Goal: Transaction & Acquisition: Purchase product/service

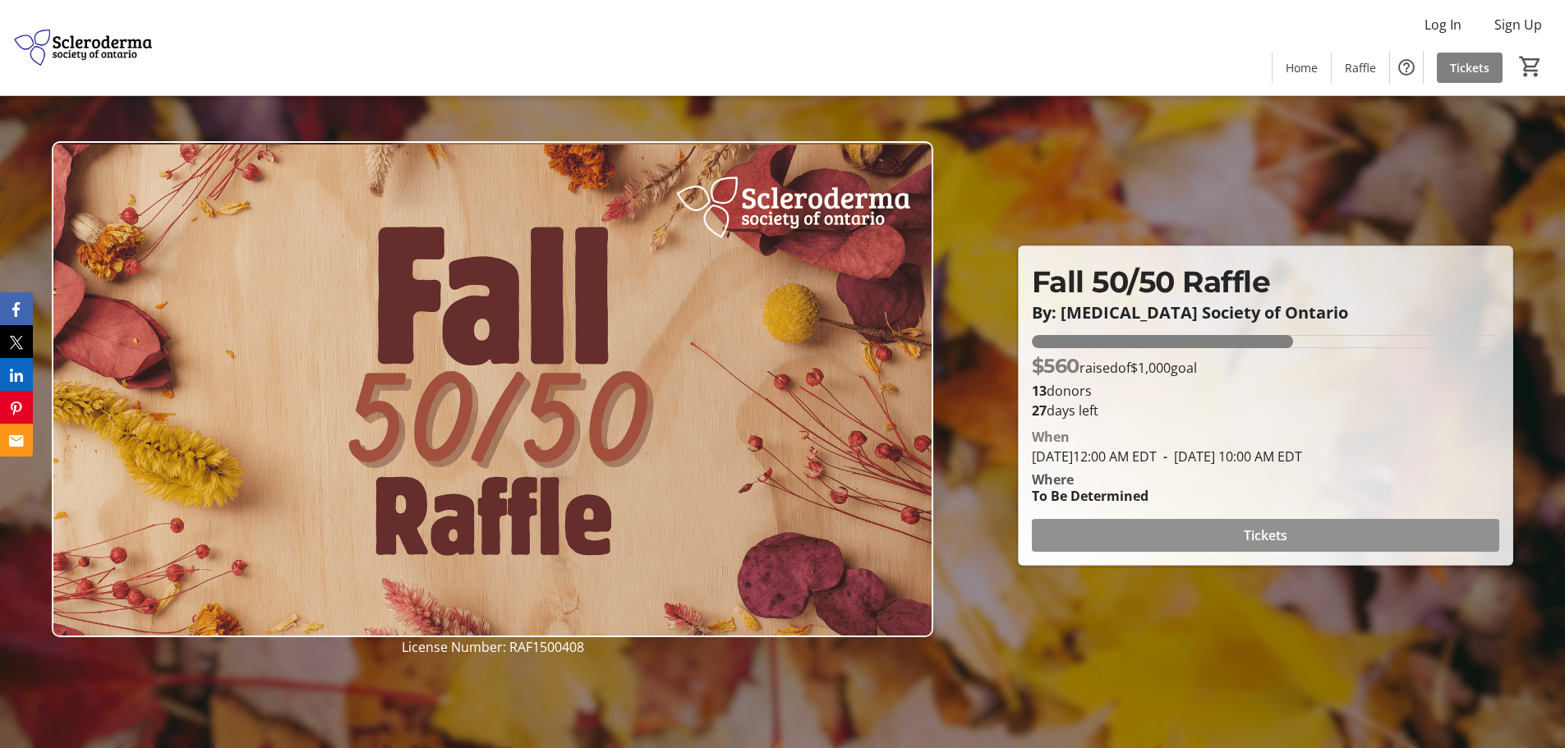
click at [1258, 537] on span "Tickets" at bounding box center [1266, 536] width 44 height 20
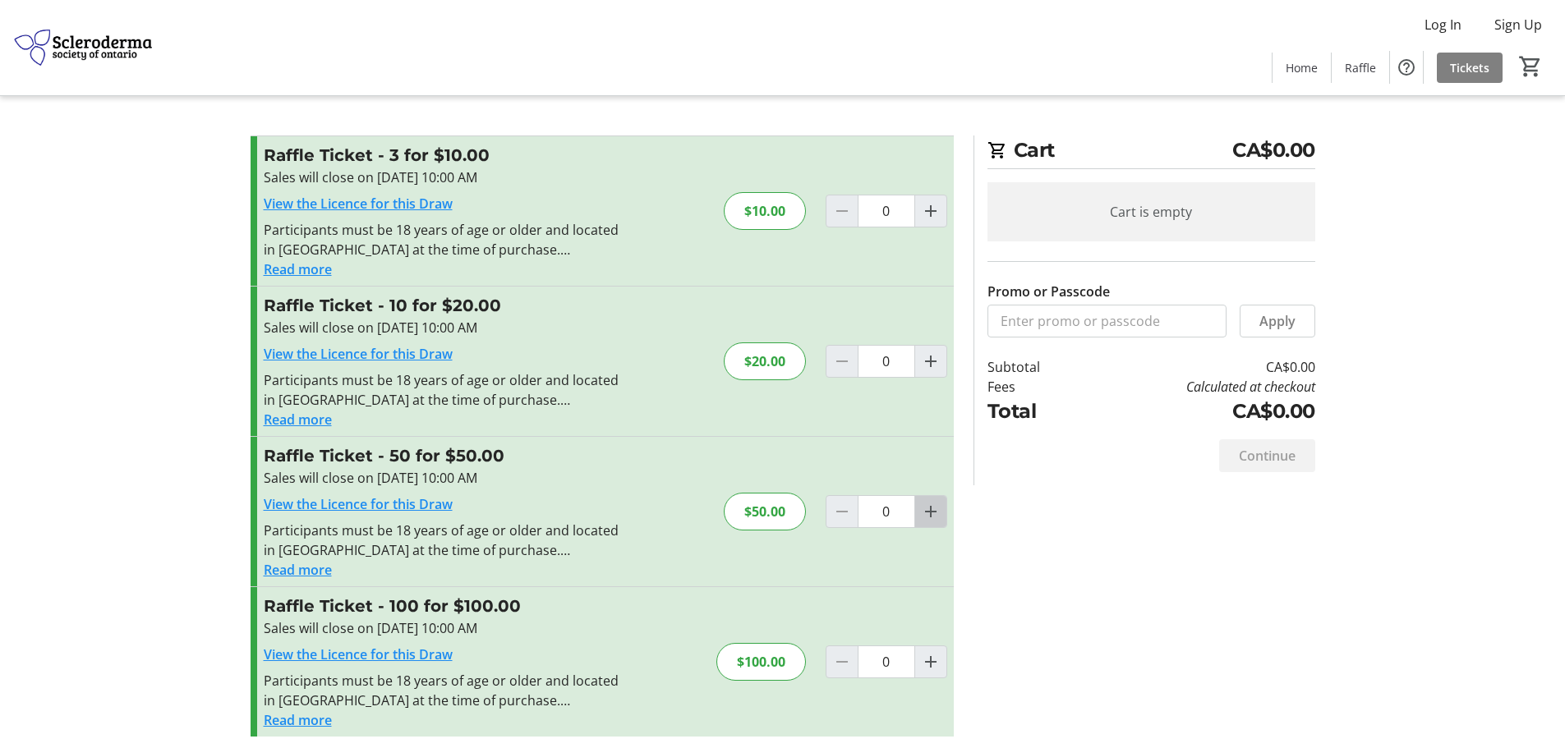
click at [928, 514] on mat-icon "Increment by one" at bounding box center [931, 512] width 20 height 20
type input "1"
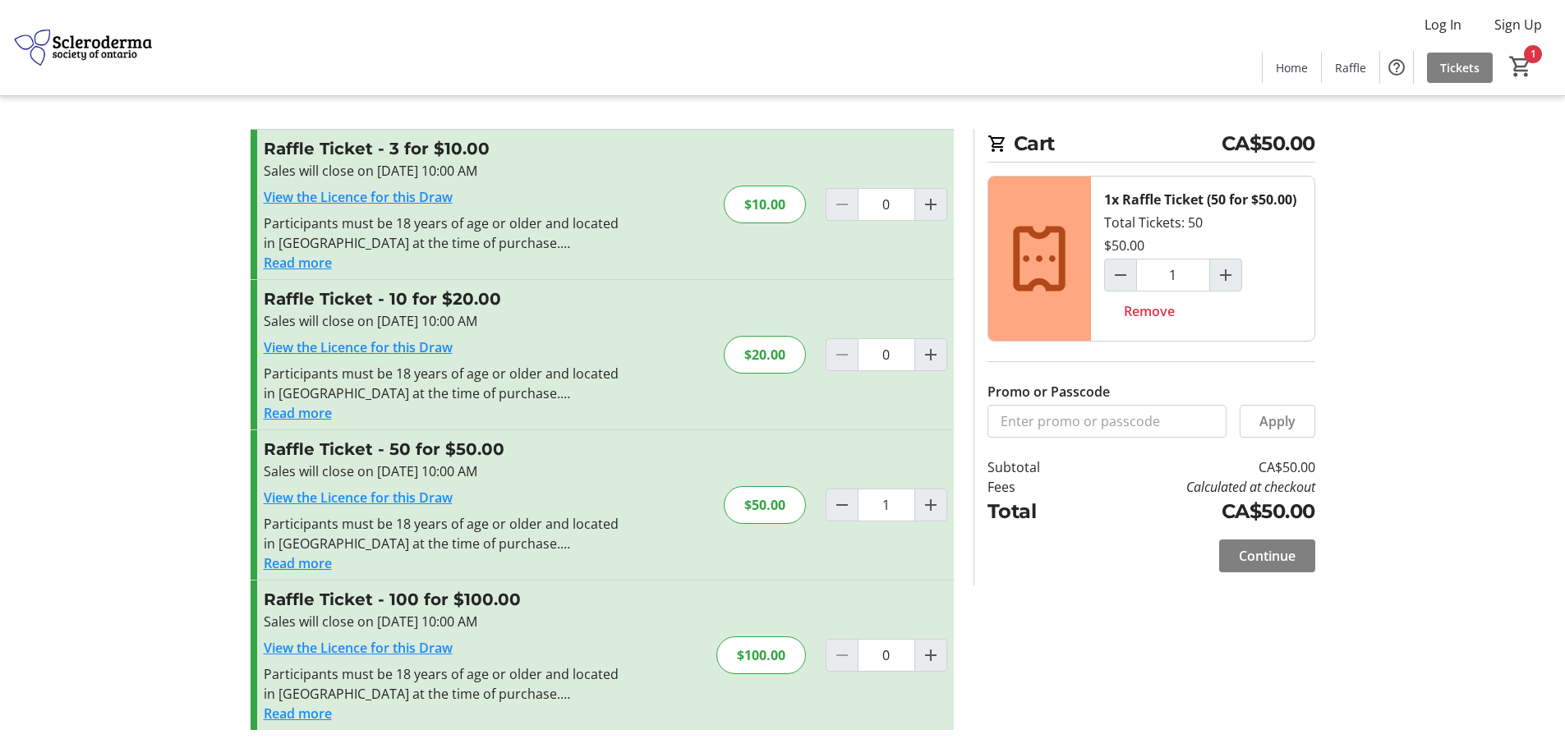
scroll to position [8, 0]
click at [1255, 556] on span "Continue" at bounding box center [1267, 555] width 57 height 20
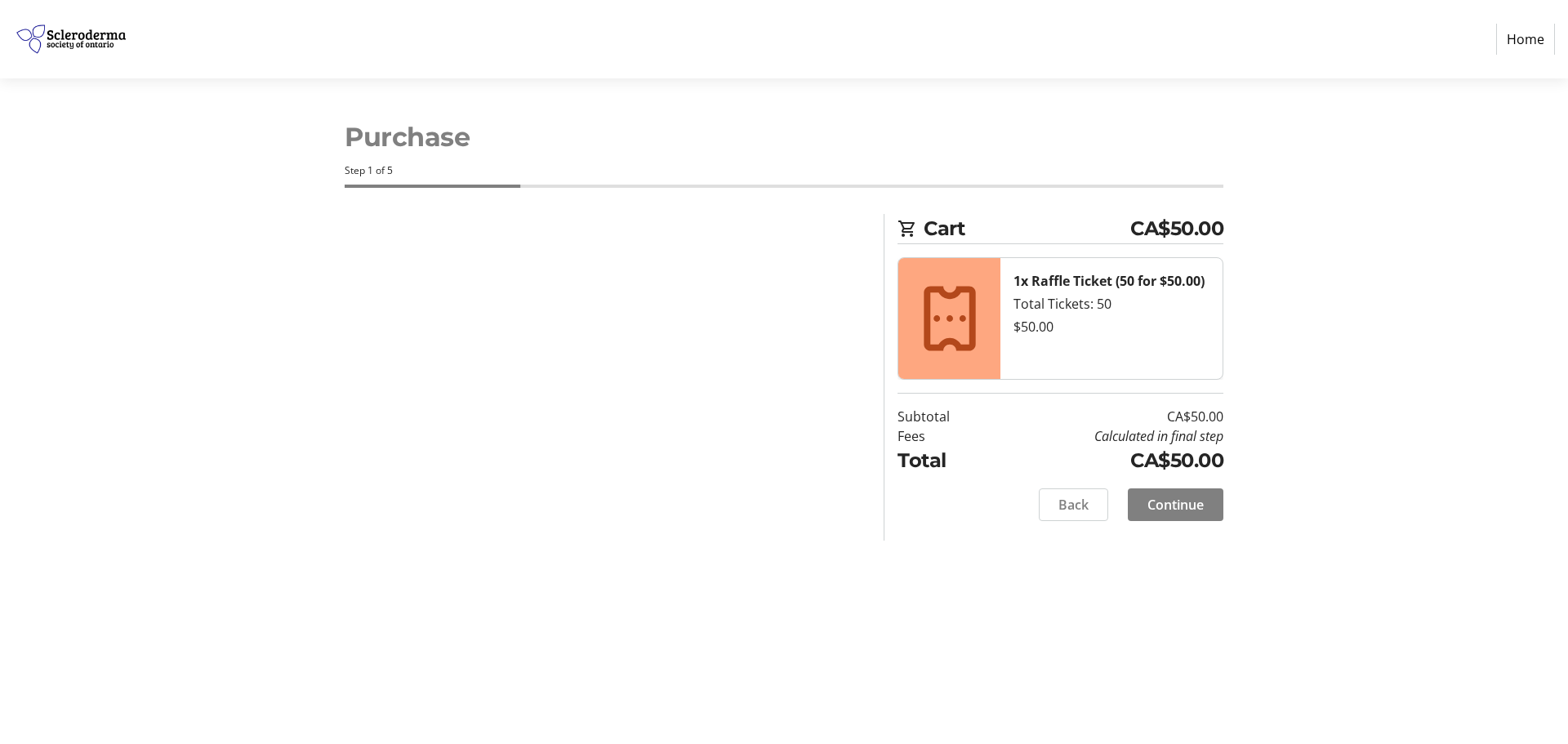
select select "CA"
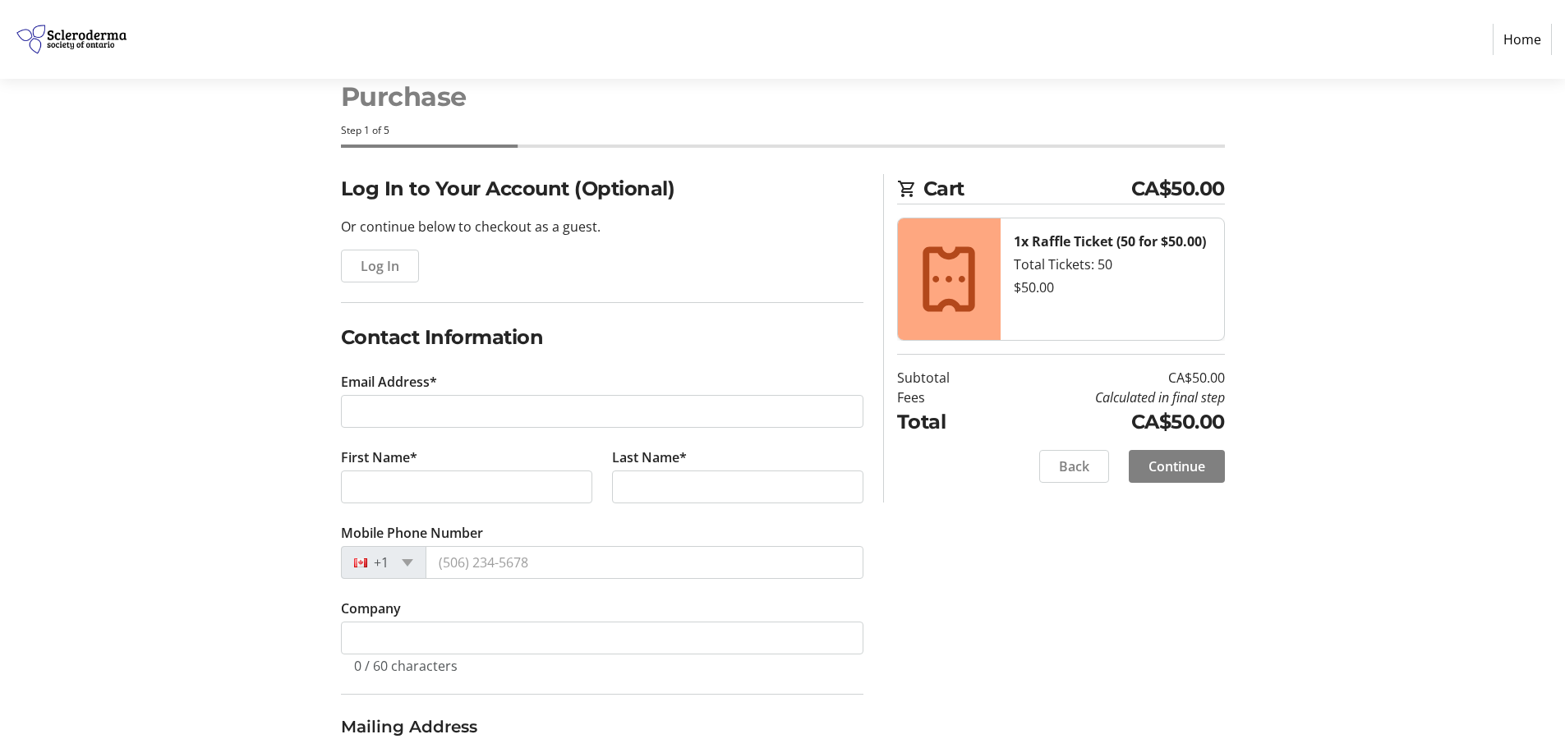
scroll to position [82, 0]
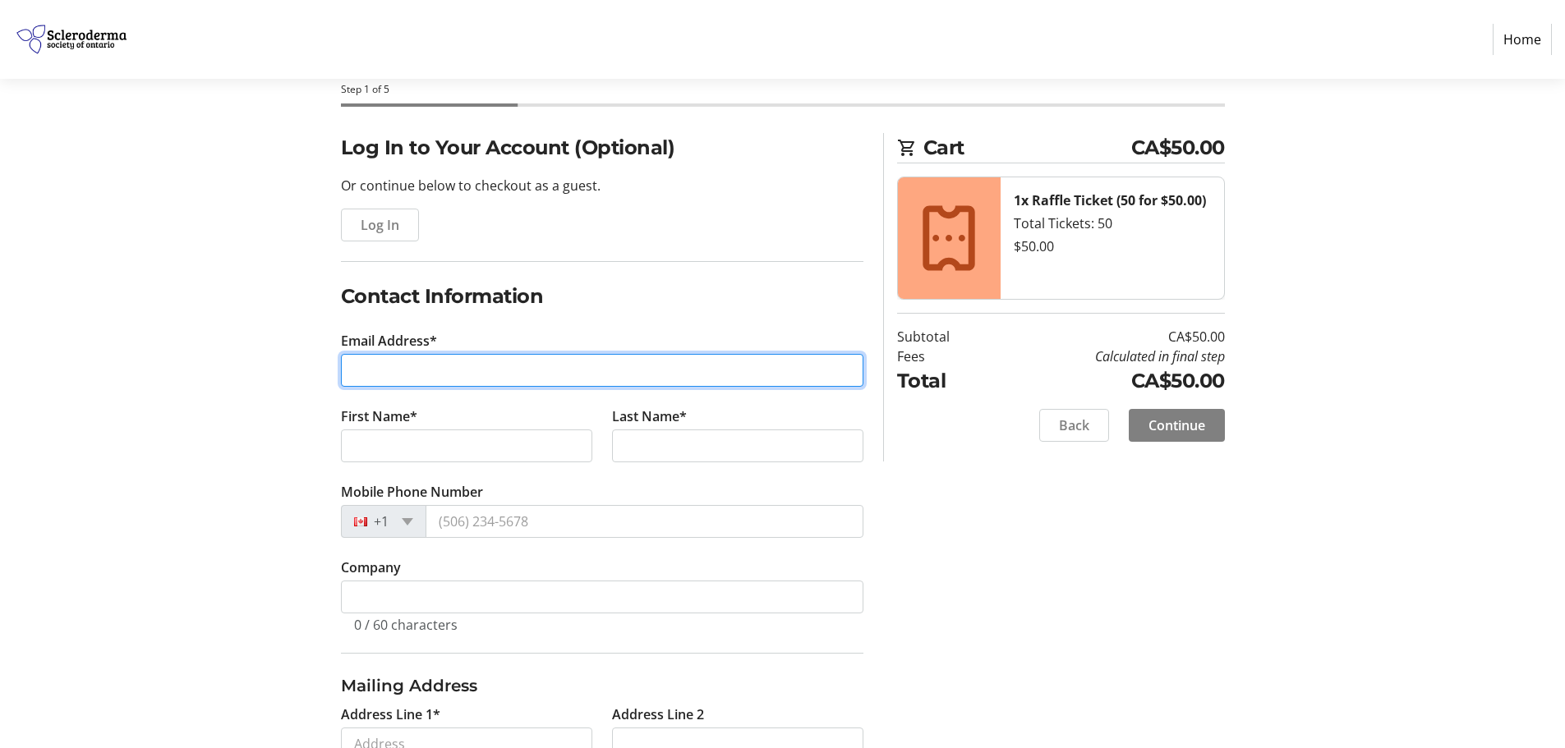
click at [359, 359] on input "Email Address*" at bounding box center [602, 370] width 523 height 33
type input "[EMAIL_ADDRESS][DOMAIN_NAME]"
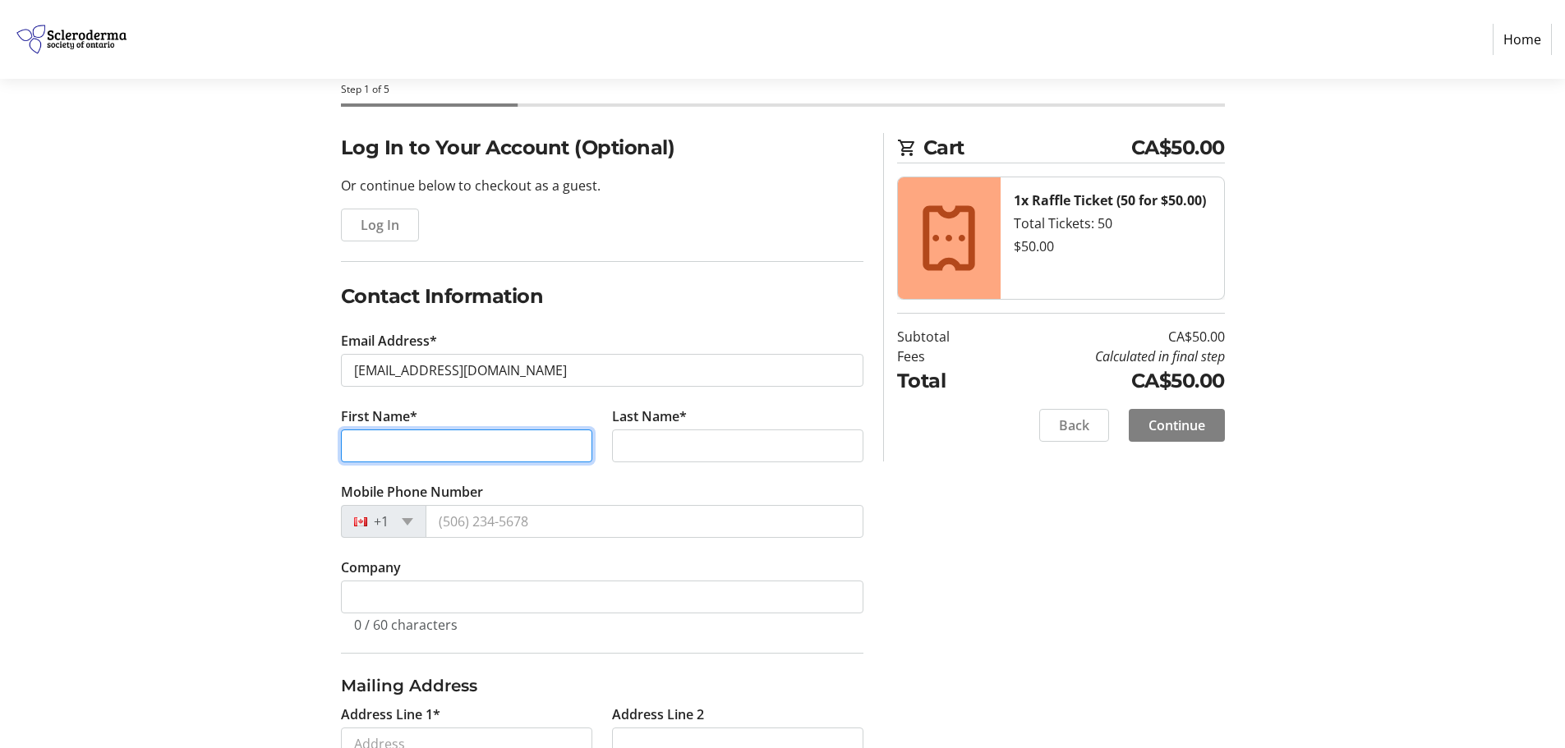
type input "[PERSON_NAME]"
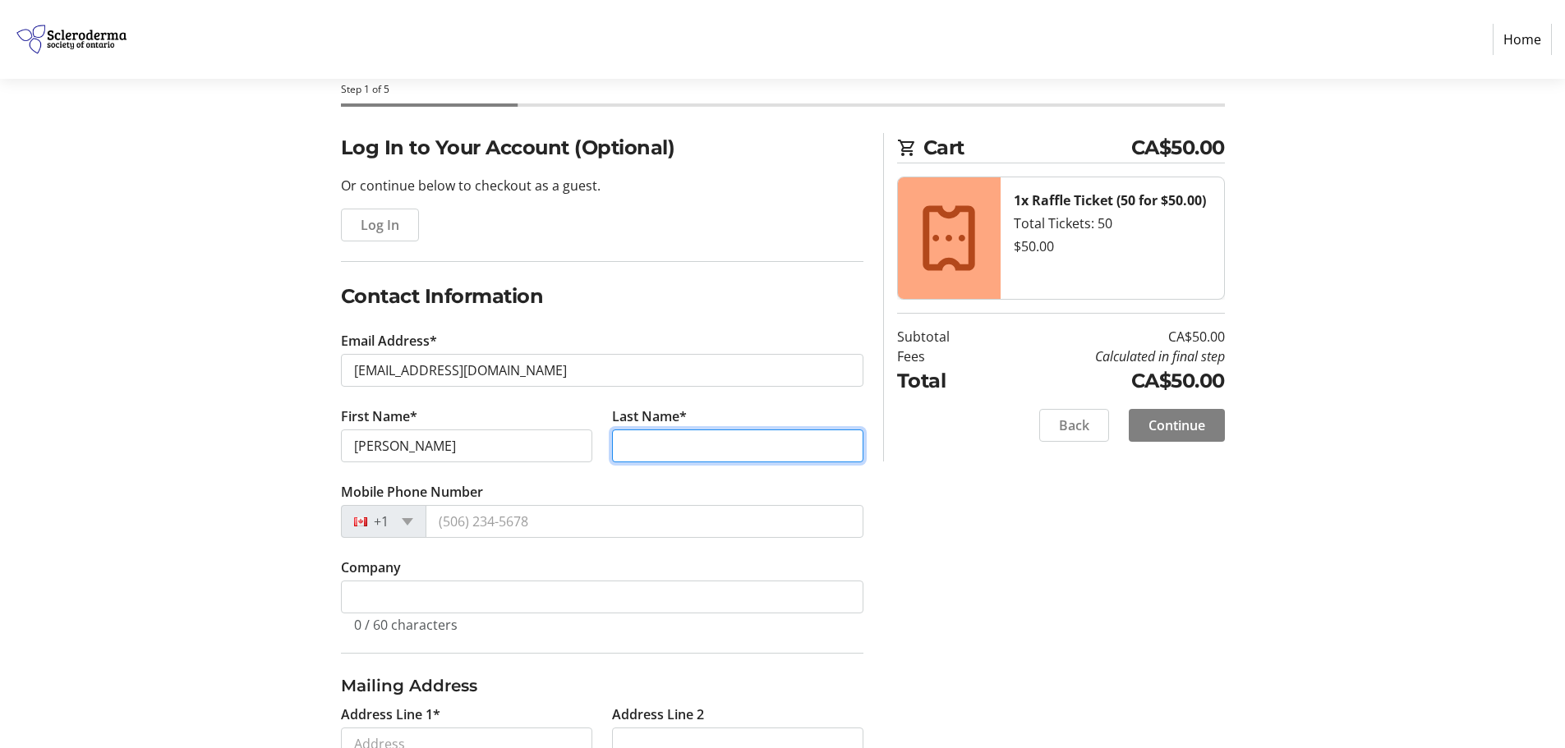
type input "[PERSON_NAME]"
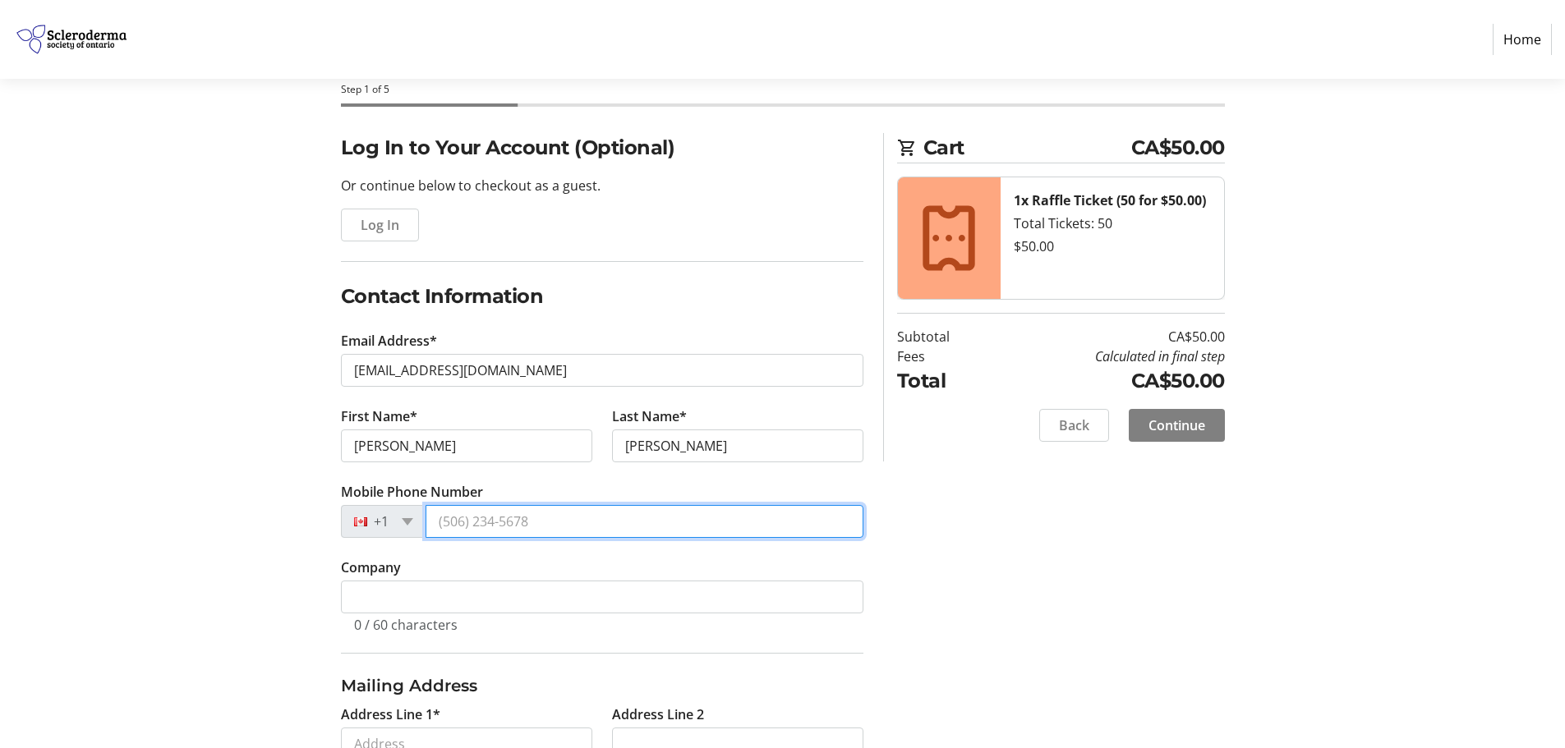
type input "[PHONE_NUMBER]"
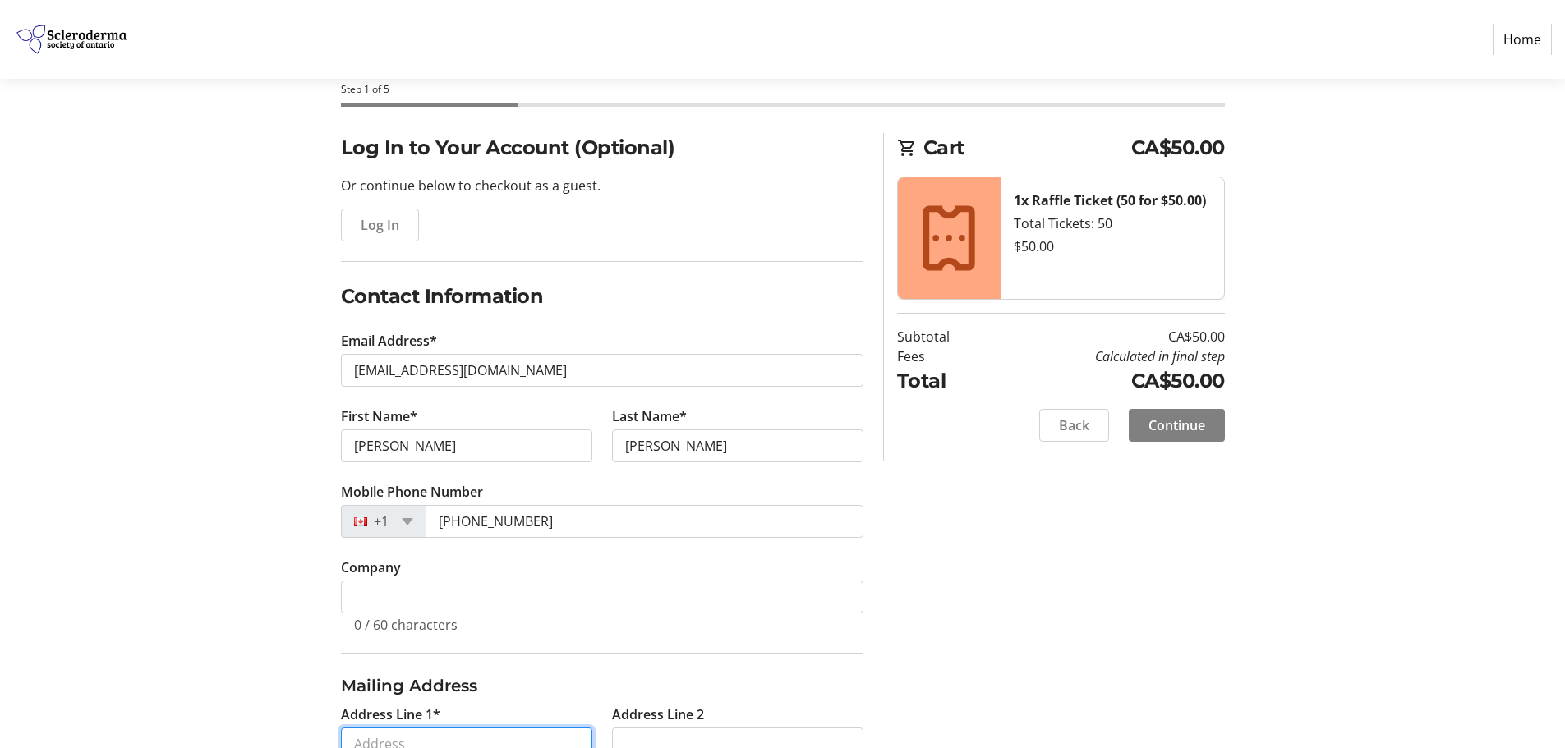
type input "PO Box 245"
type input "[PERSON_NAME]"
select select "AB"
type input "T0A 2T0"
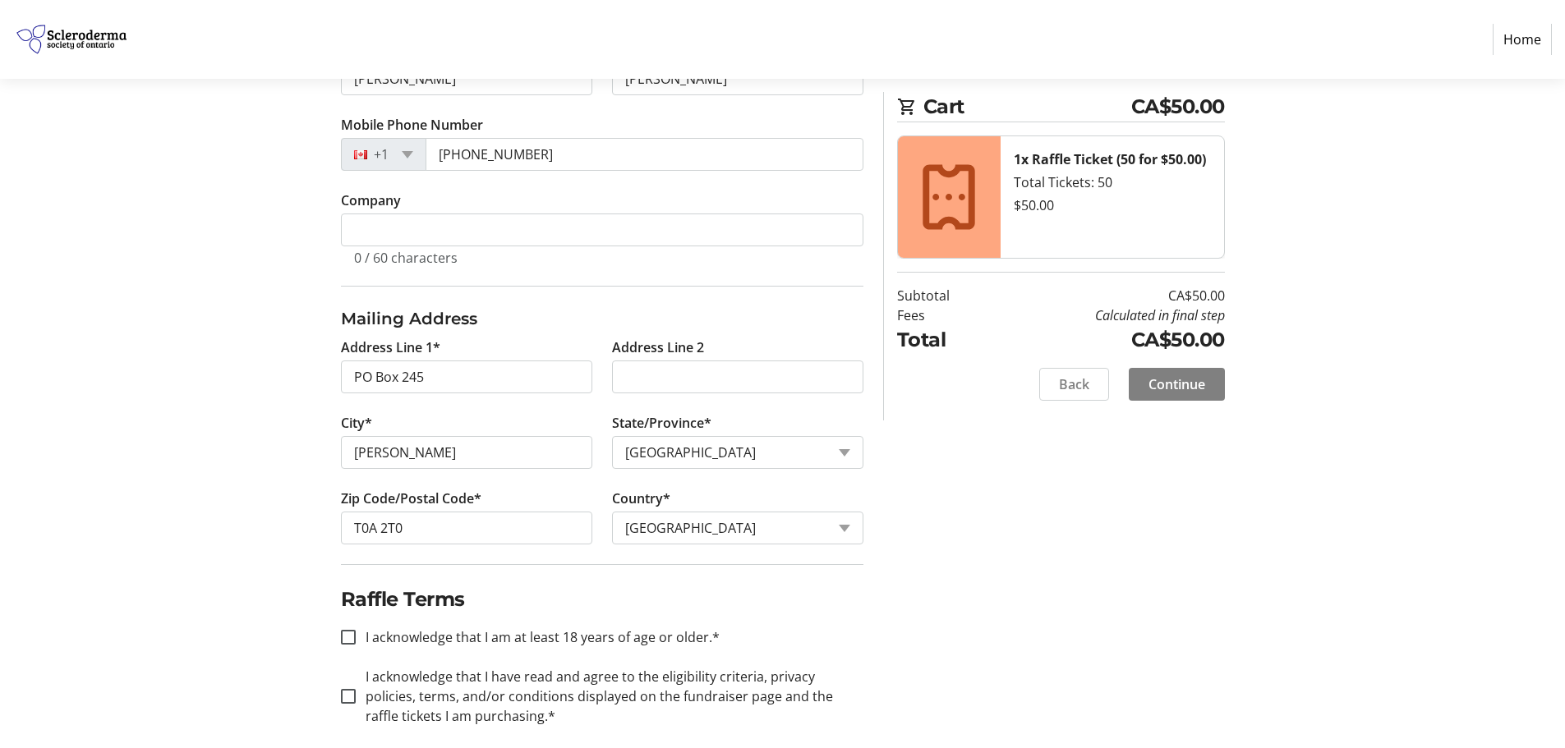
scroll to position [467, 0]
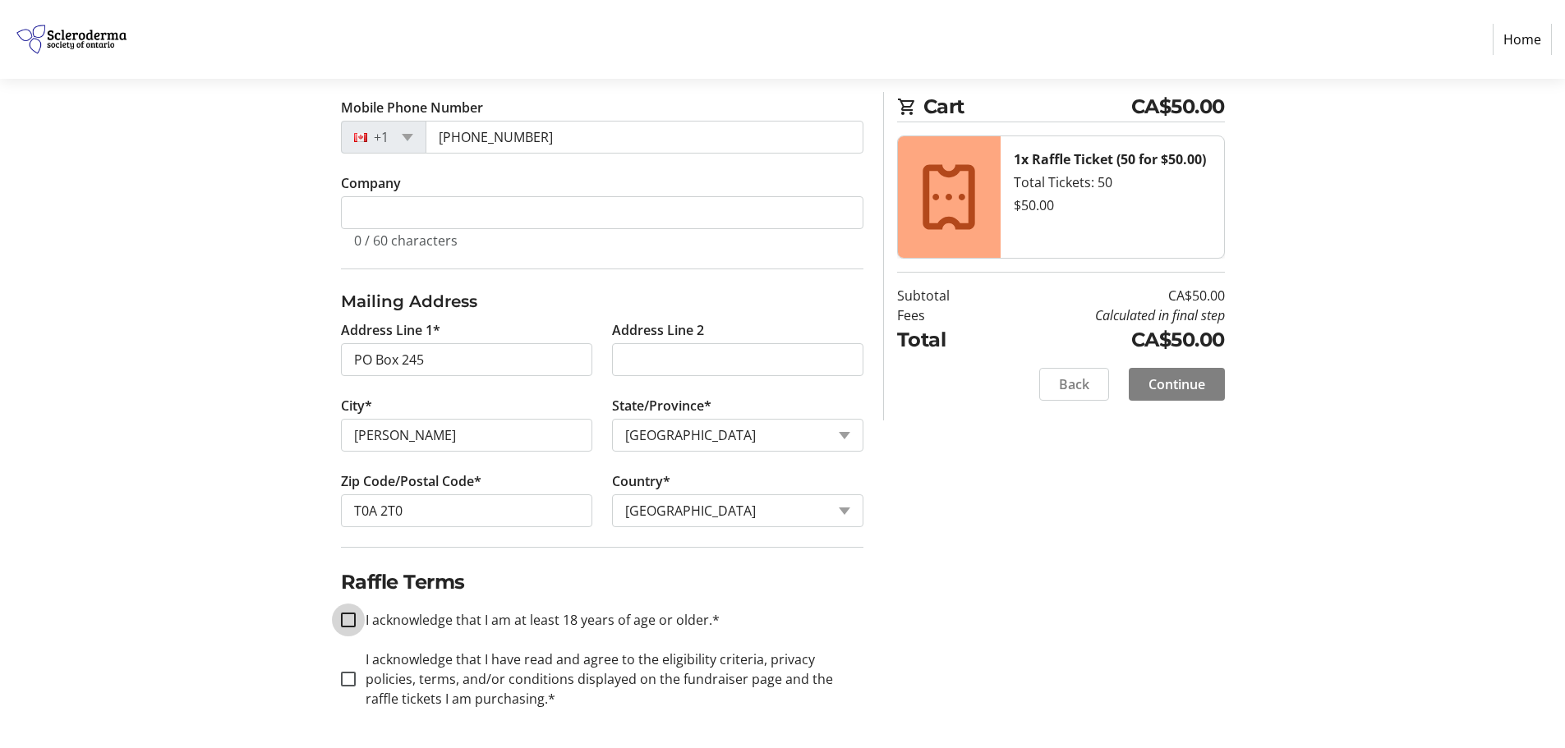
click at [350, 621] on input "I acknowledge that I am at least 18 years of age or older.*" at bounding box center [348, 620] width 15 height 15
checkbox input "true"
click at [345, 680] on input "I acknowledge that I have read and agree to the eligibility criteria, privacy p…" at bounding box center [348, 679] width 15 height 15
checkbox input "true"
click at [1178, 384] on span "Continue" at bounding box center [1177, 385] width 57 height 20
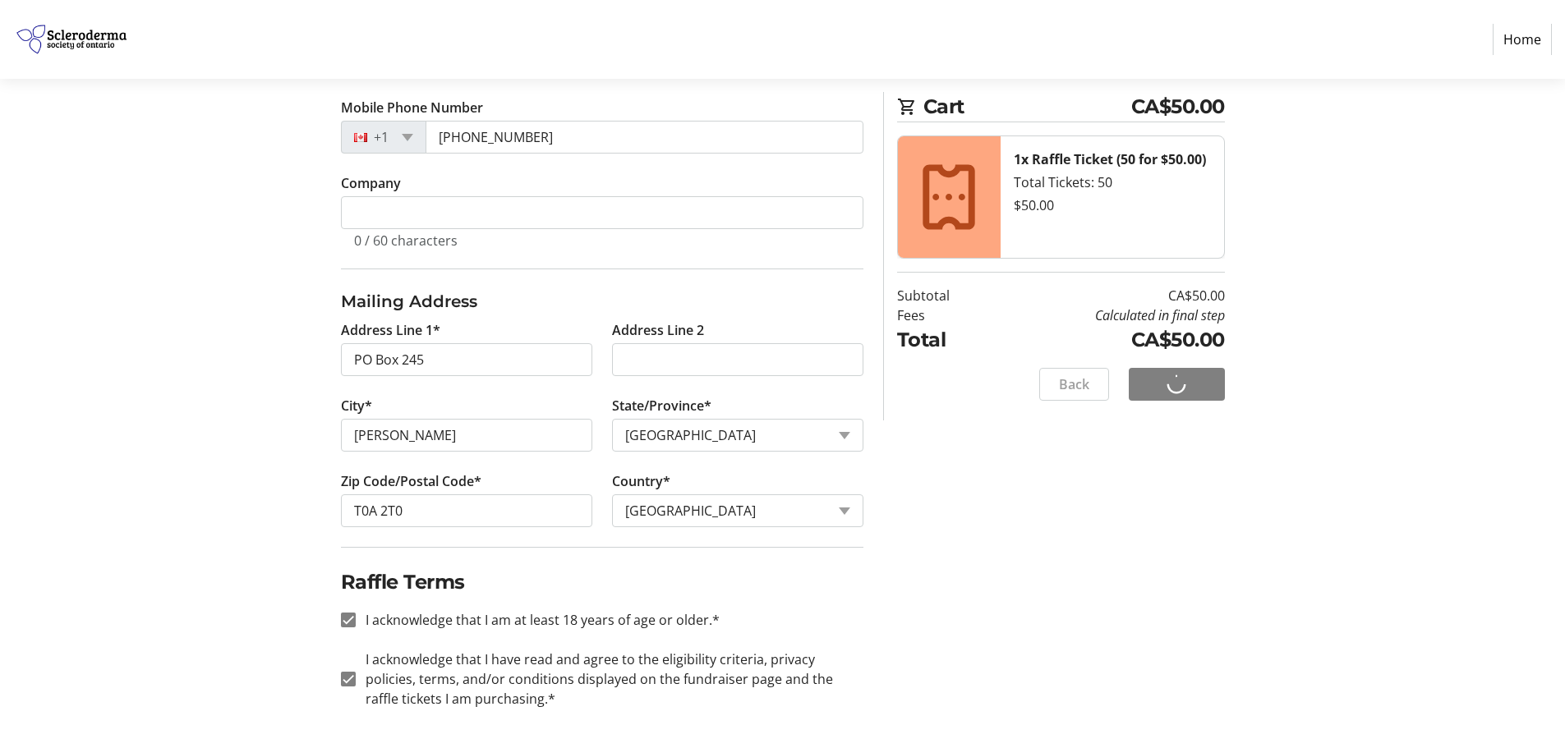
scroll to position [0, 0]
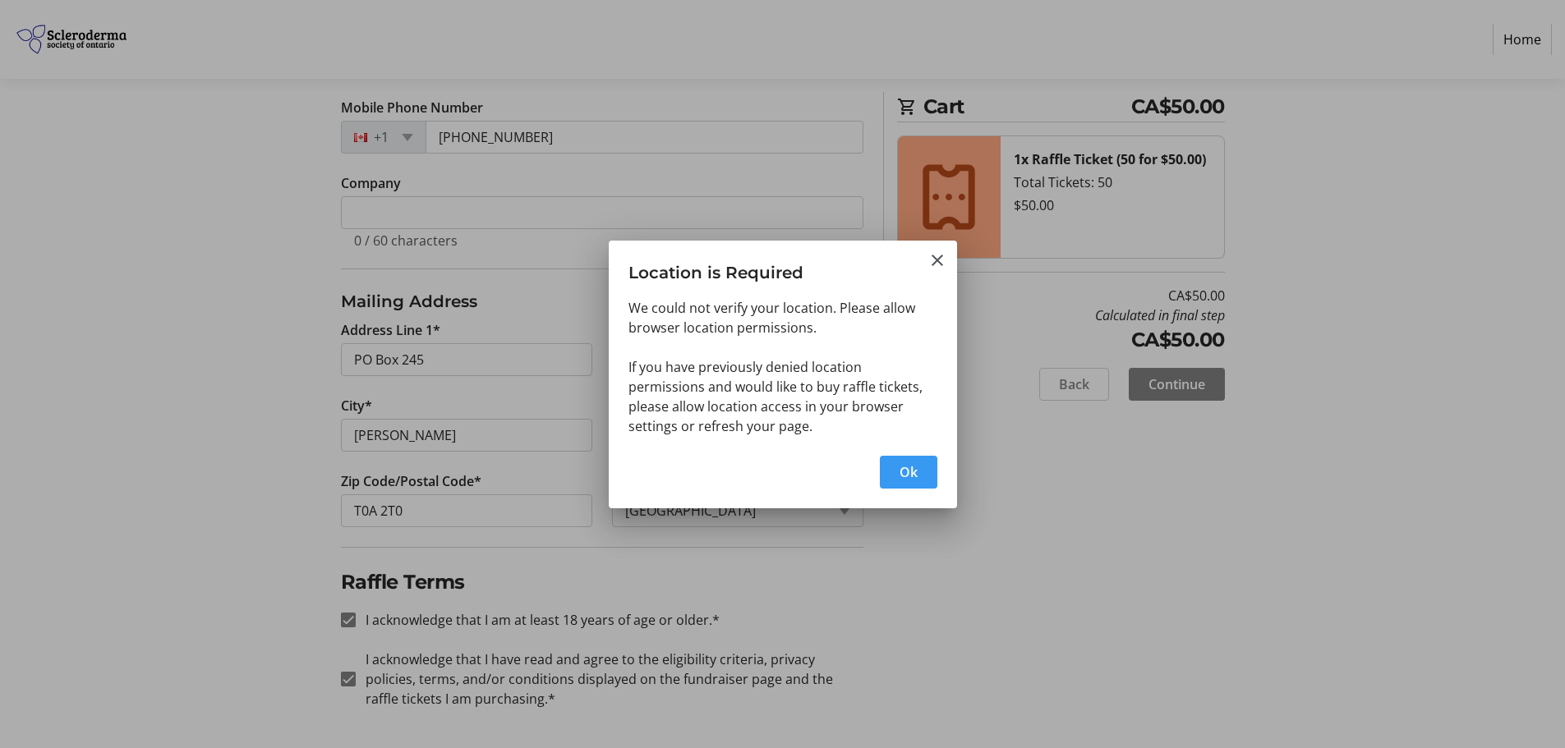
click at [914, 477] on span "Ok" at bounding box center [909, 473] width 18 height 20
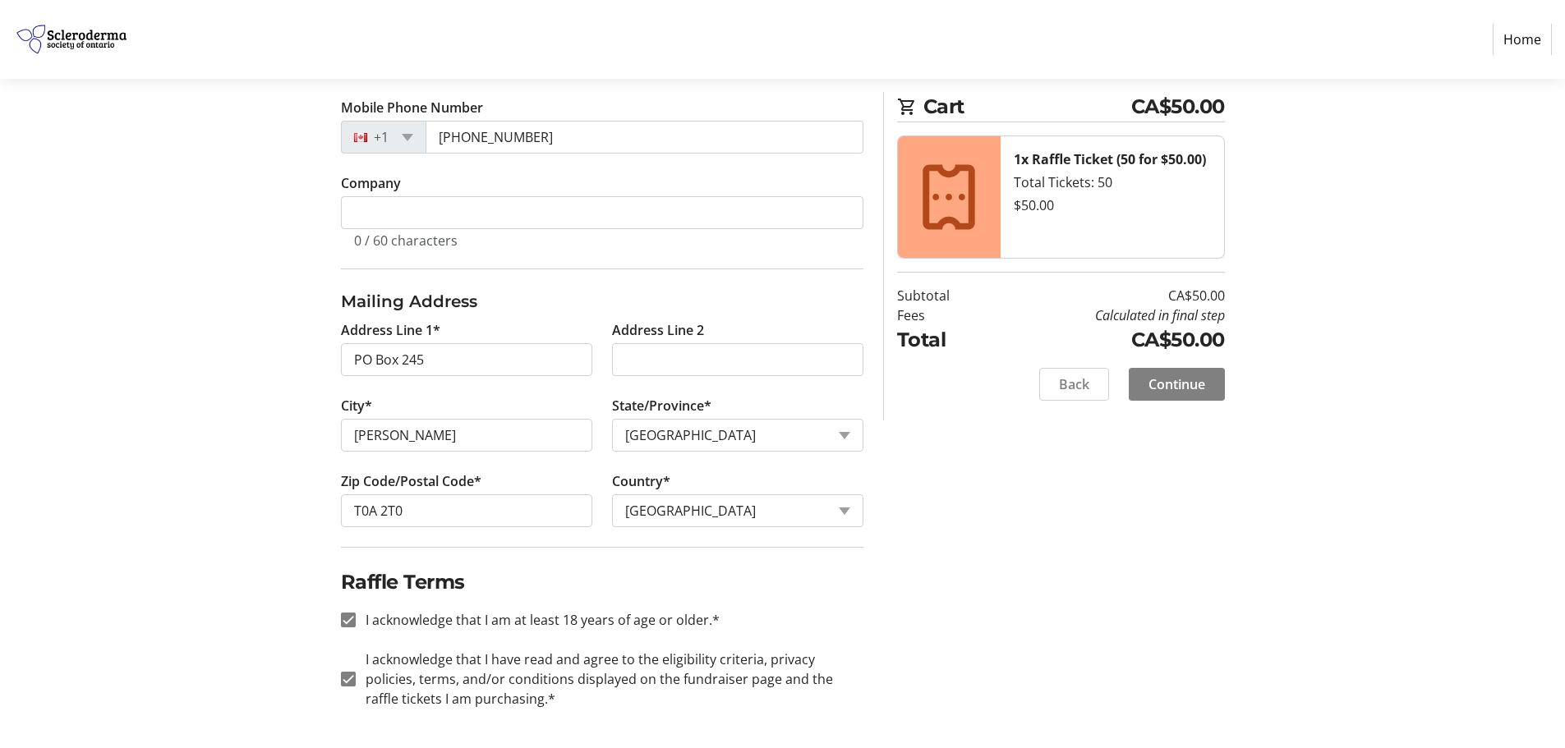
scroll to position [467, 0]
click at [1172, 379] on span "Continue" at bounding box center [1177, 385] width 57 height 20
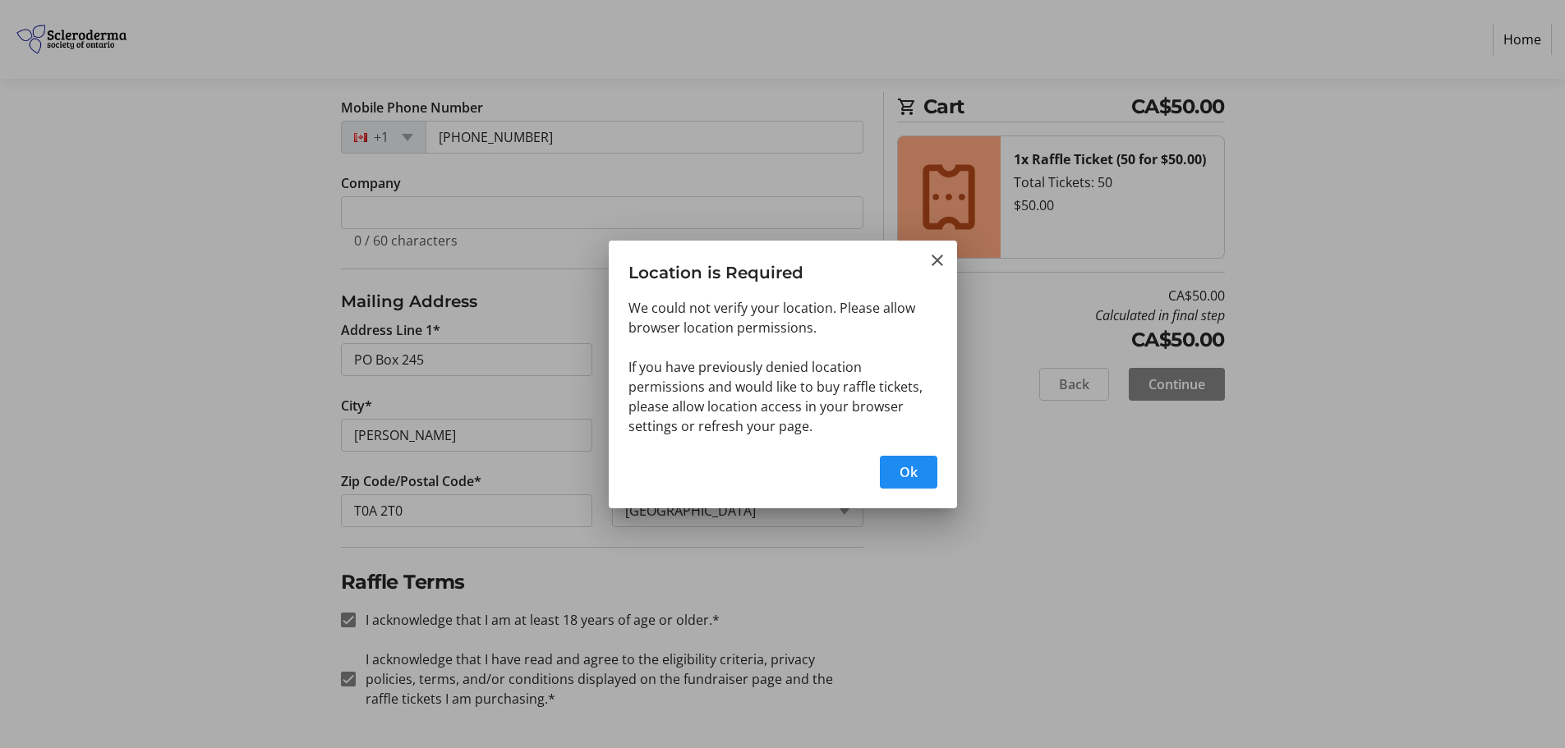
scroll to position [0, 0]
click at [933, 260] on mat-icon "Close" at bounding box center [938, 261] width 20 height 20
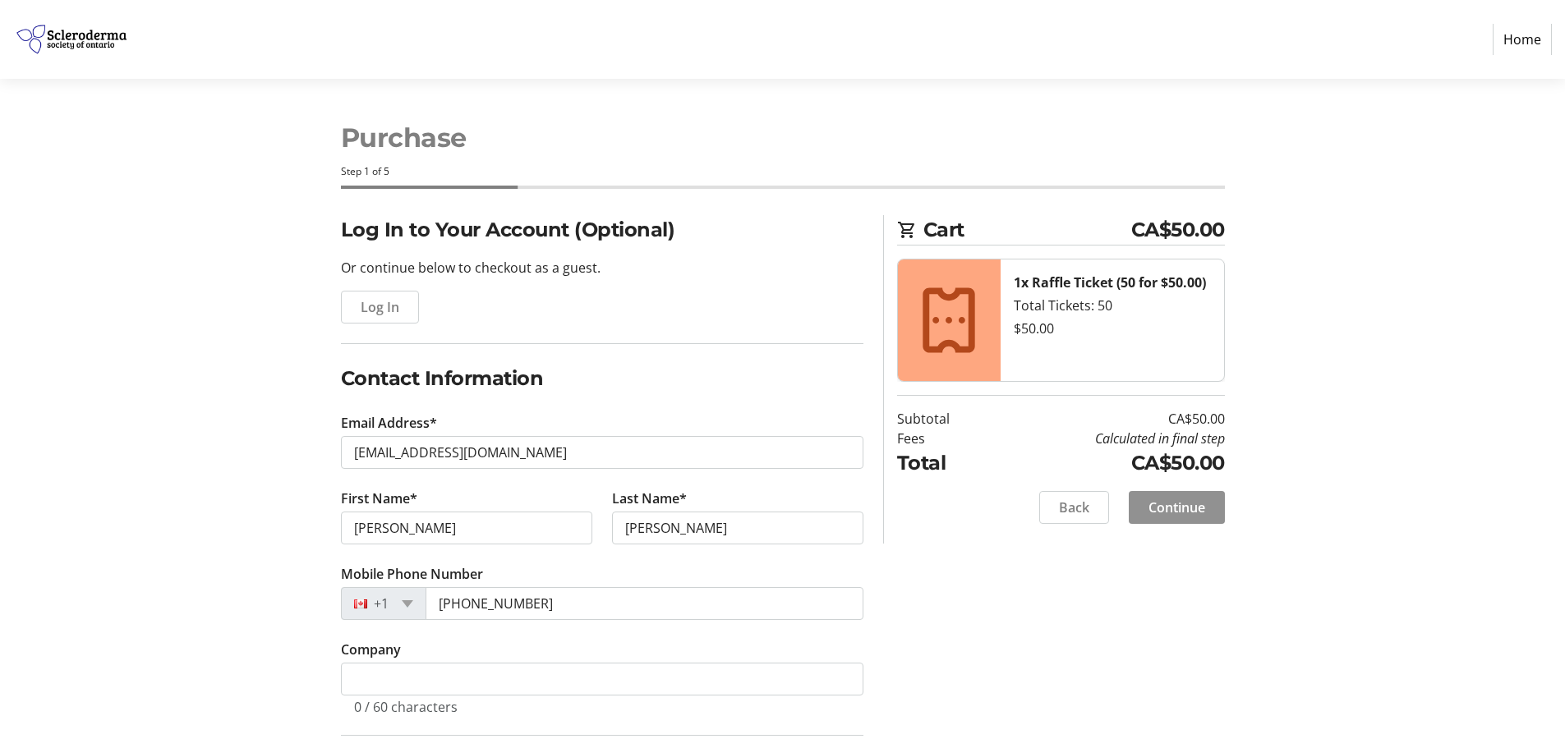
click at [1185, 502] on span "Continue" at bounding box center [1177, 508] width 57 height 20
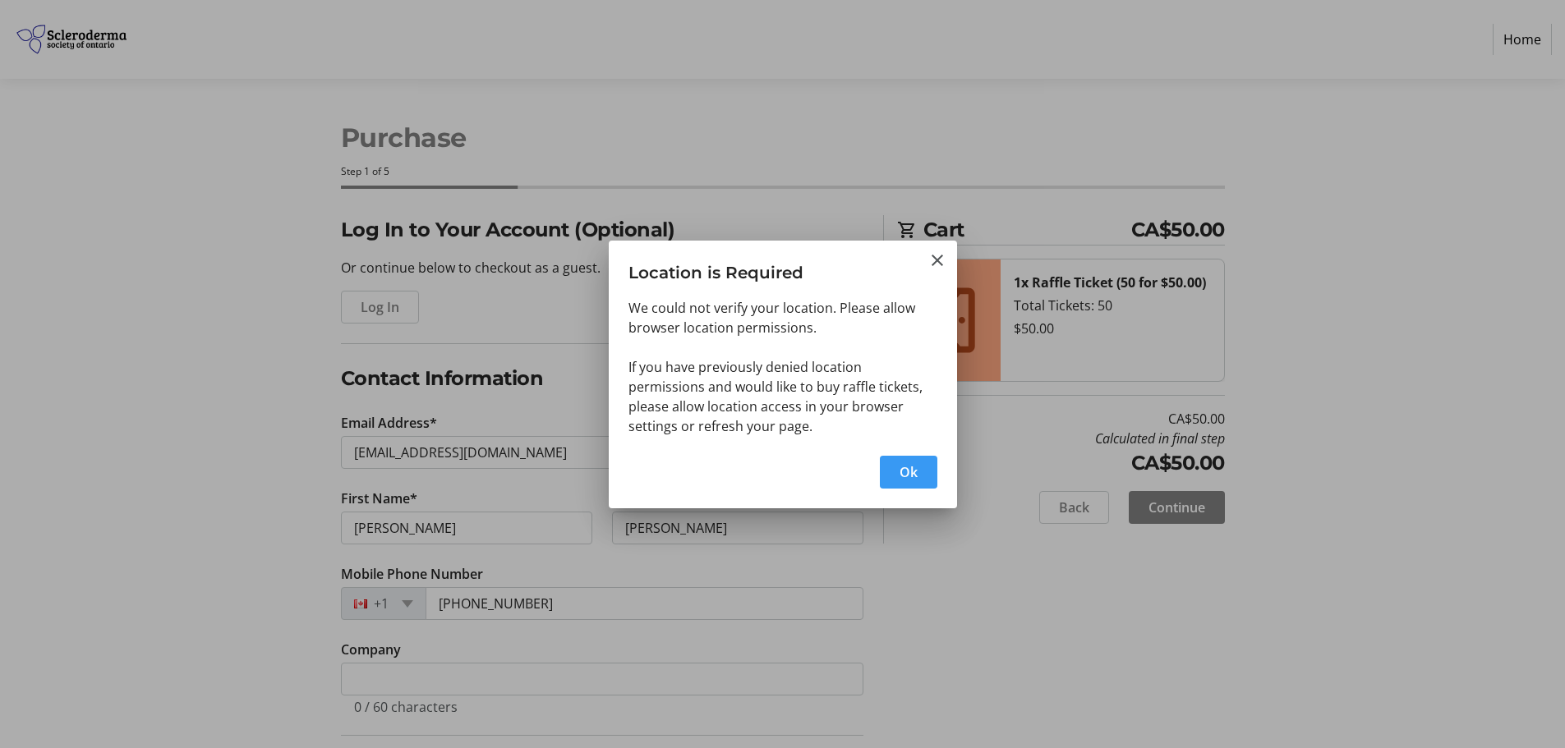
click at [898, 472] on span "button" at bounding box center [909, 472] width 58 height 39
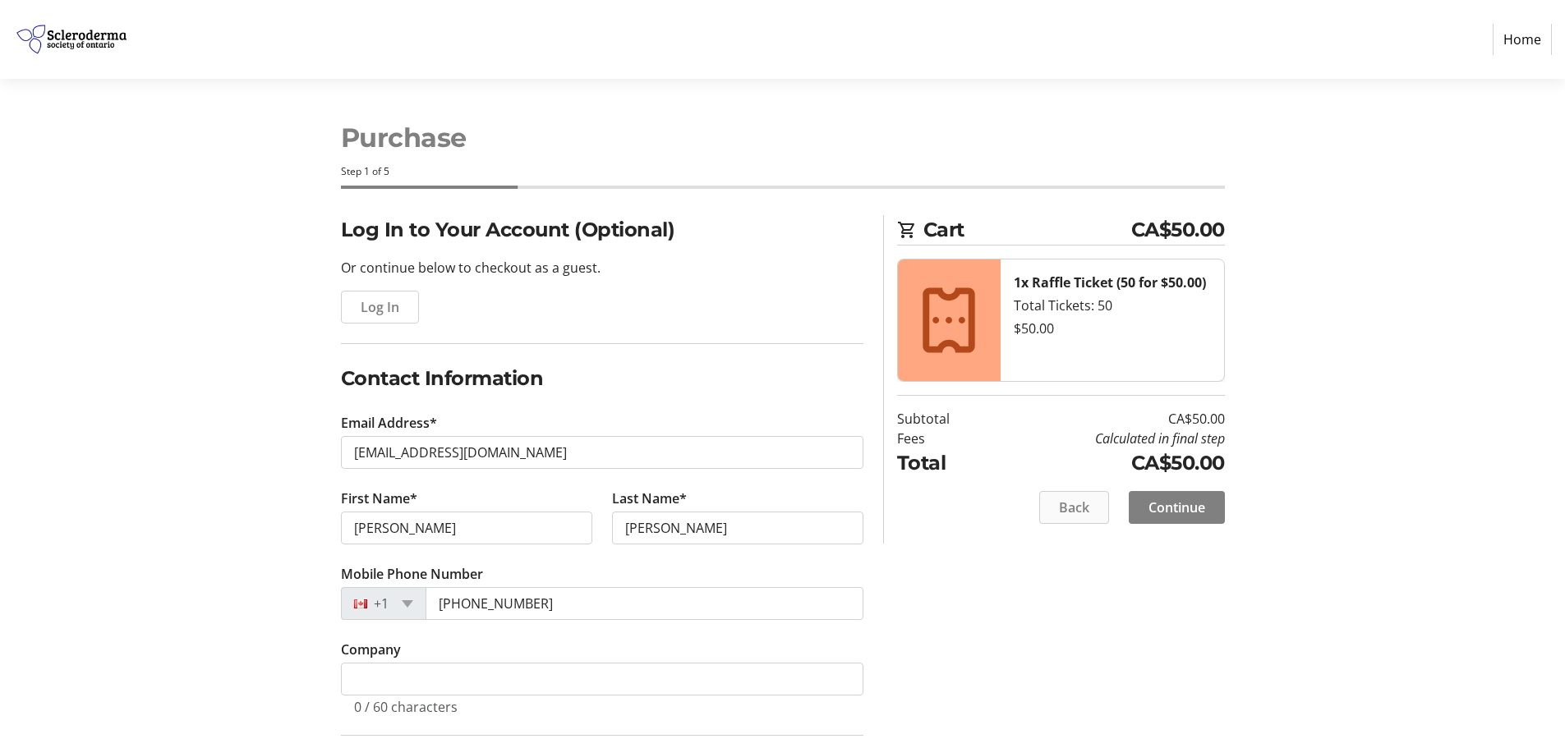
click at [1072, 503] on span "Back" at bounding box center [1074, 508] width 30 height 20
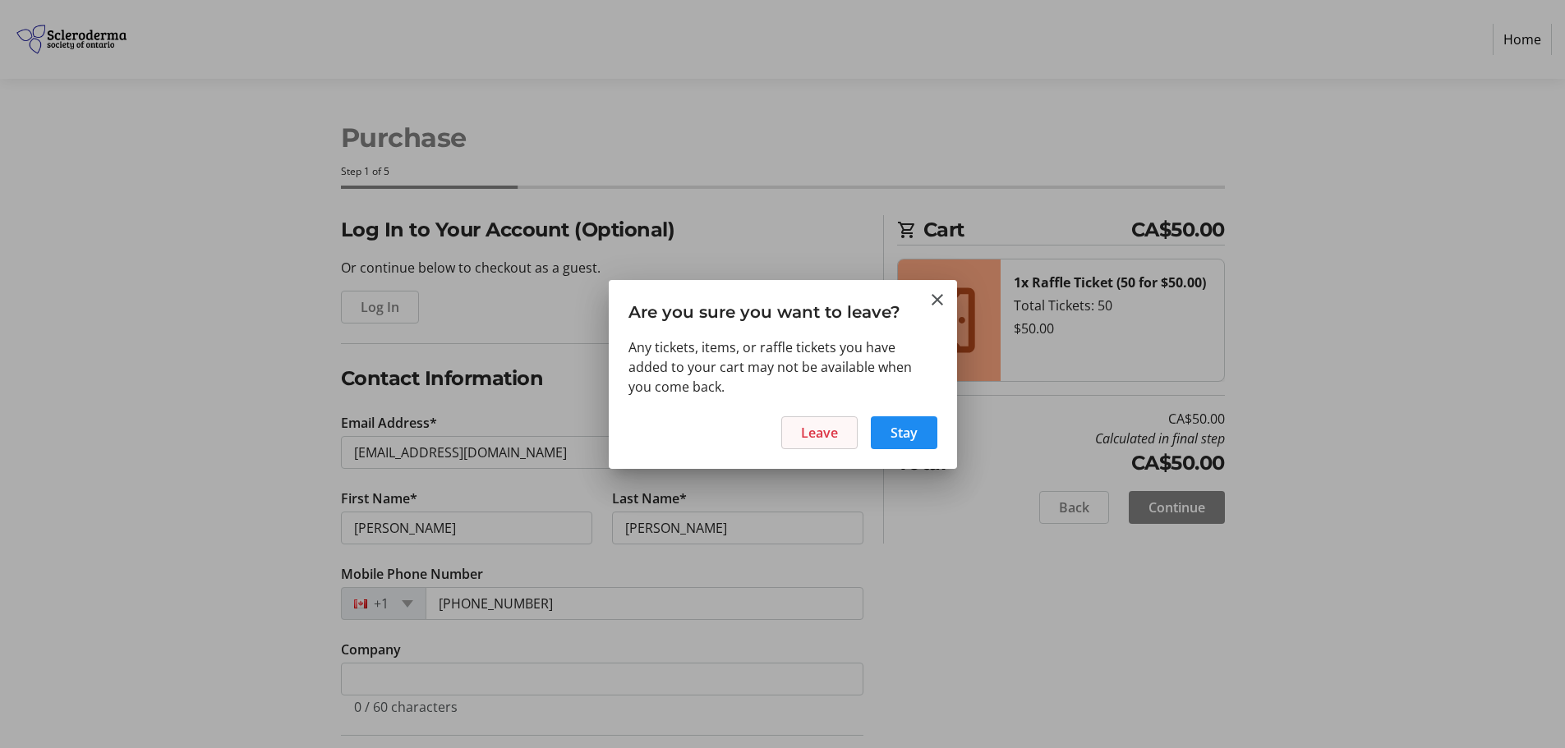
click at [831, 435] on span "Leave" at bounding box center [819, 433] width 37 height 20
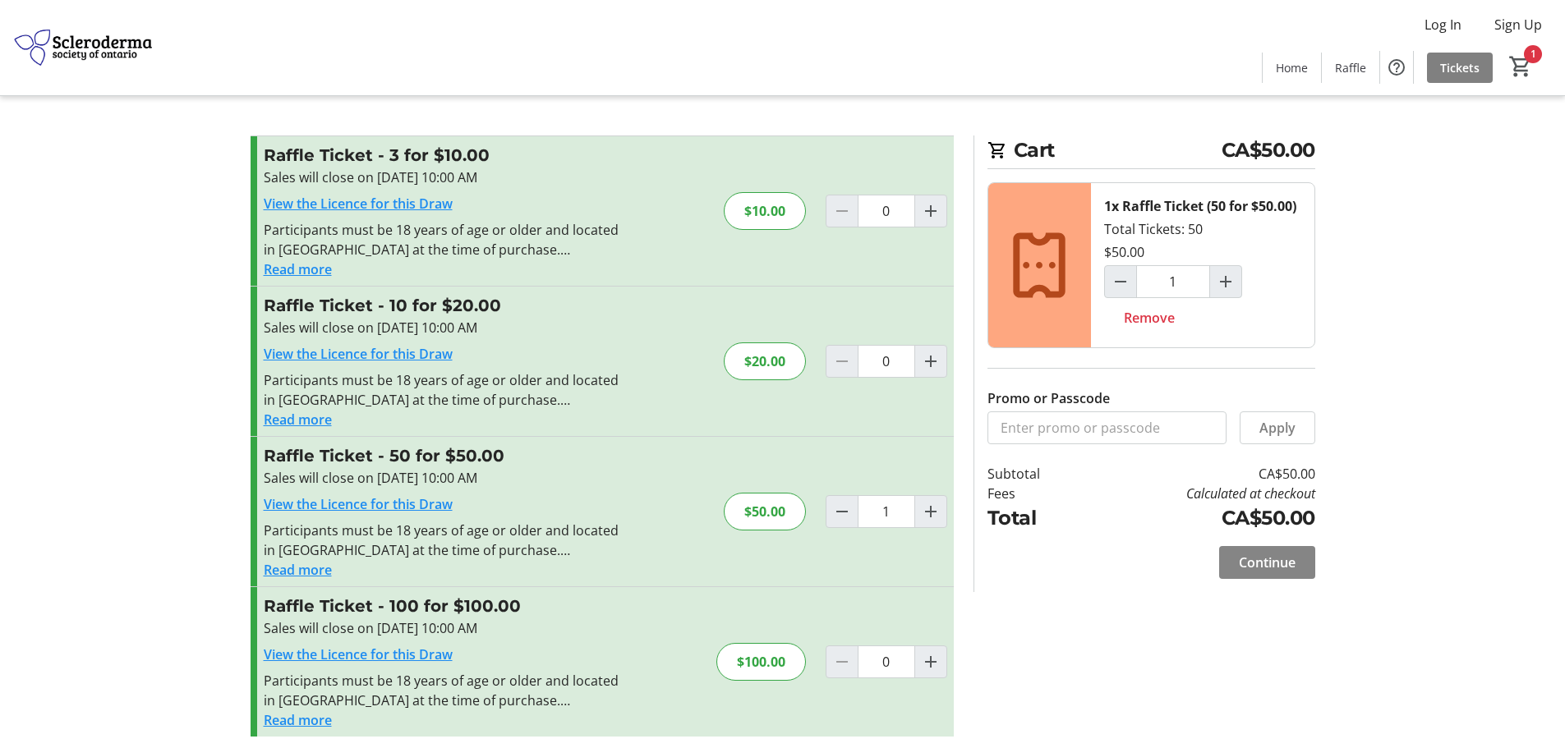
click at [1250, 561] on span "Continue" at bounding box center [1267, 563] width 57 height 20
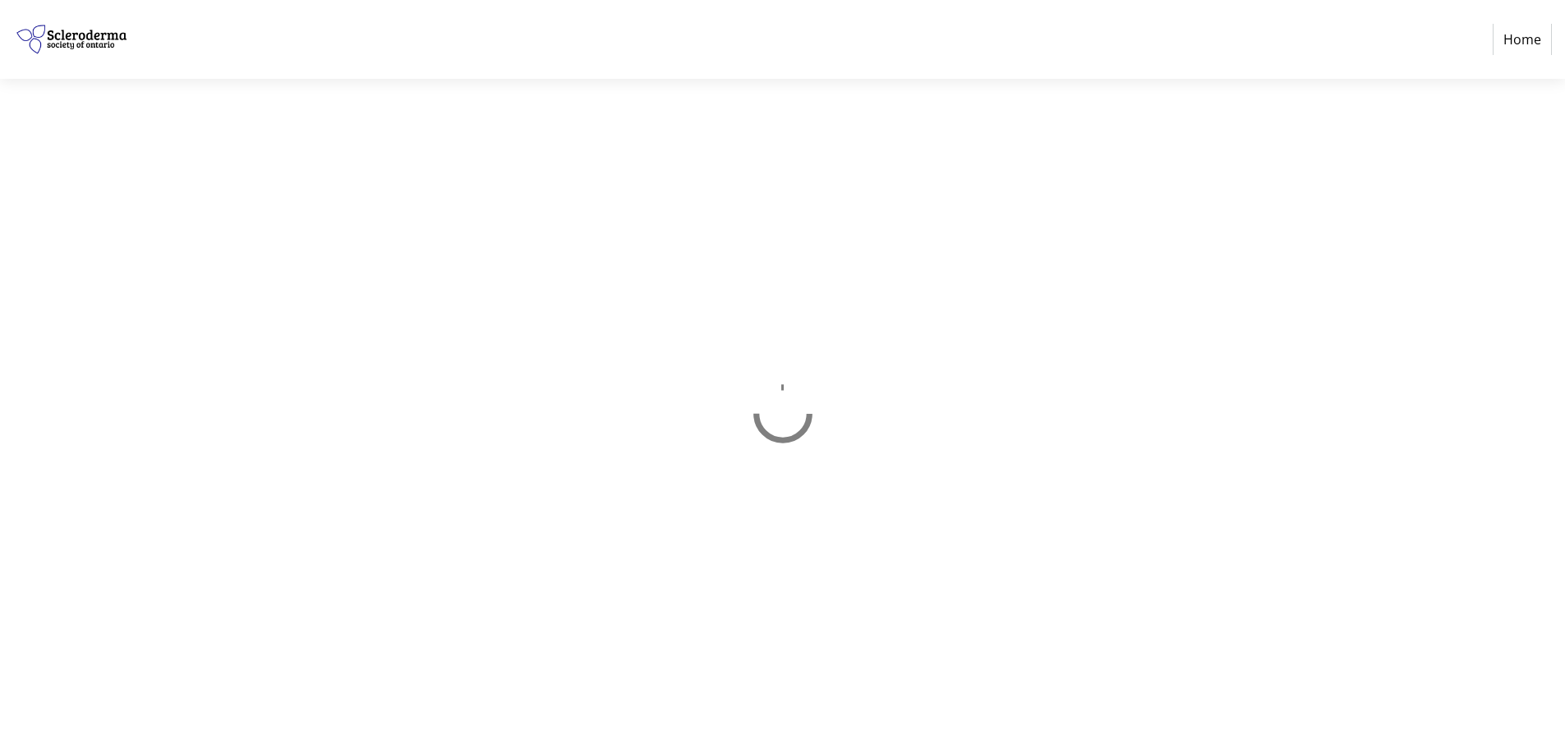
select select "CA"
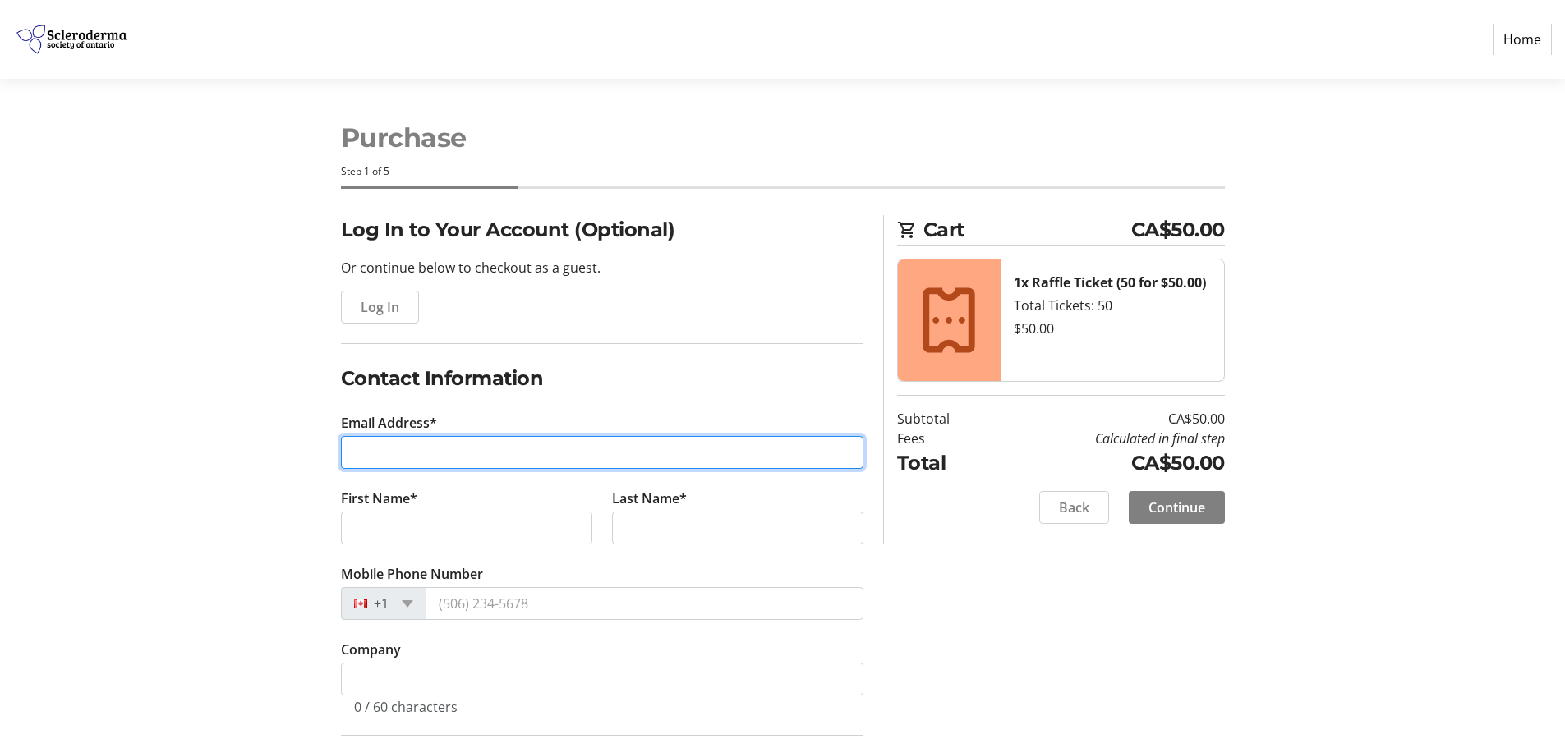
click at [374, 444] on input "Email Address*" at bounding box center [602, 452] width 523 height 33
type input "[EMAIL_ADDRESS][DOMAIN_NAME]"
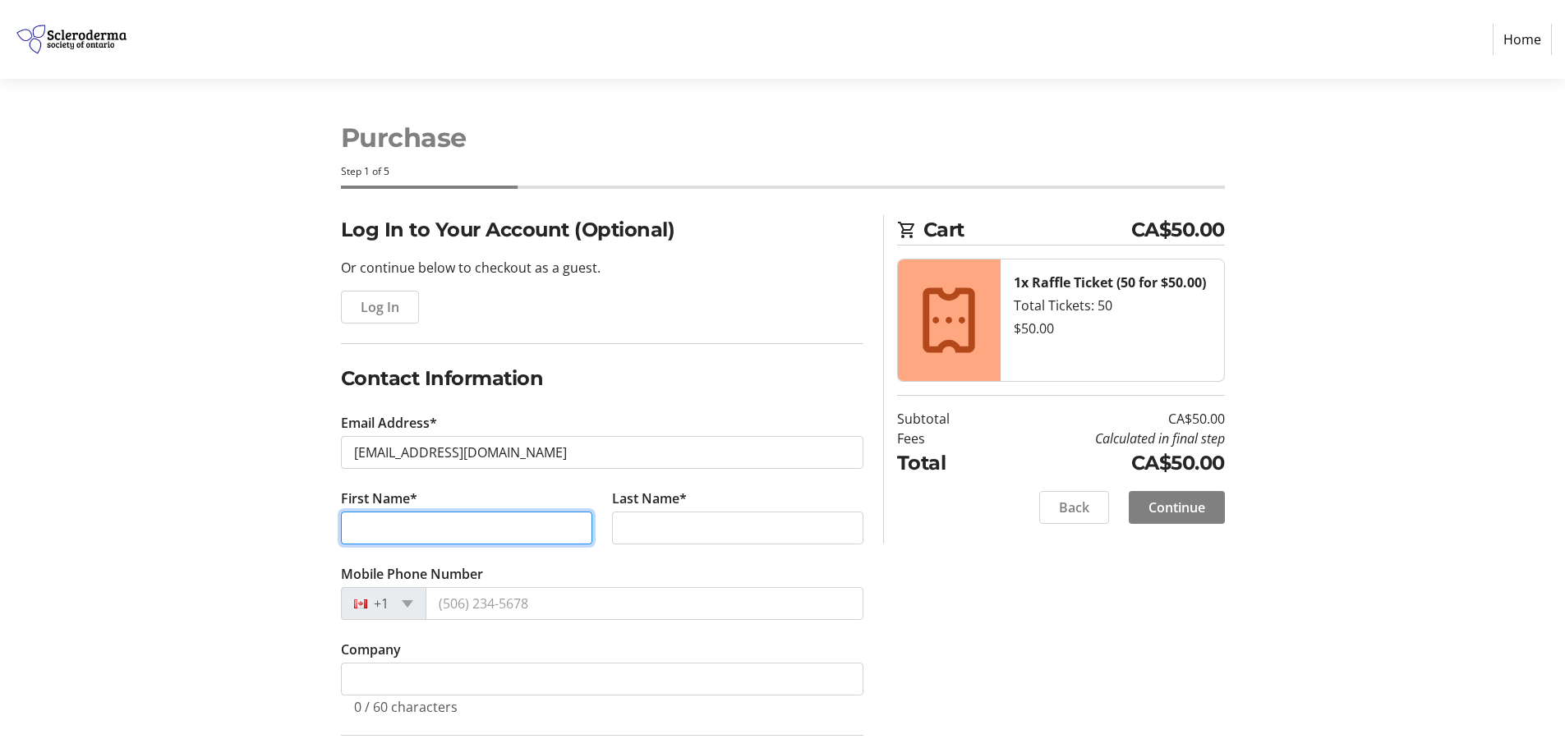
type input "[PERSON_NAME]"
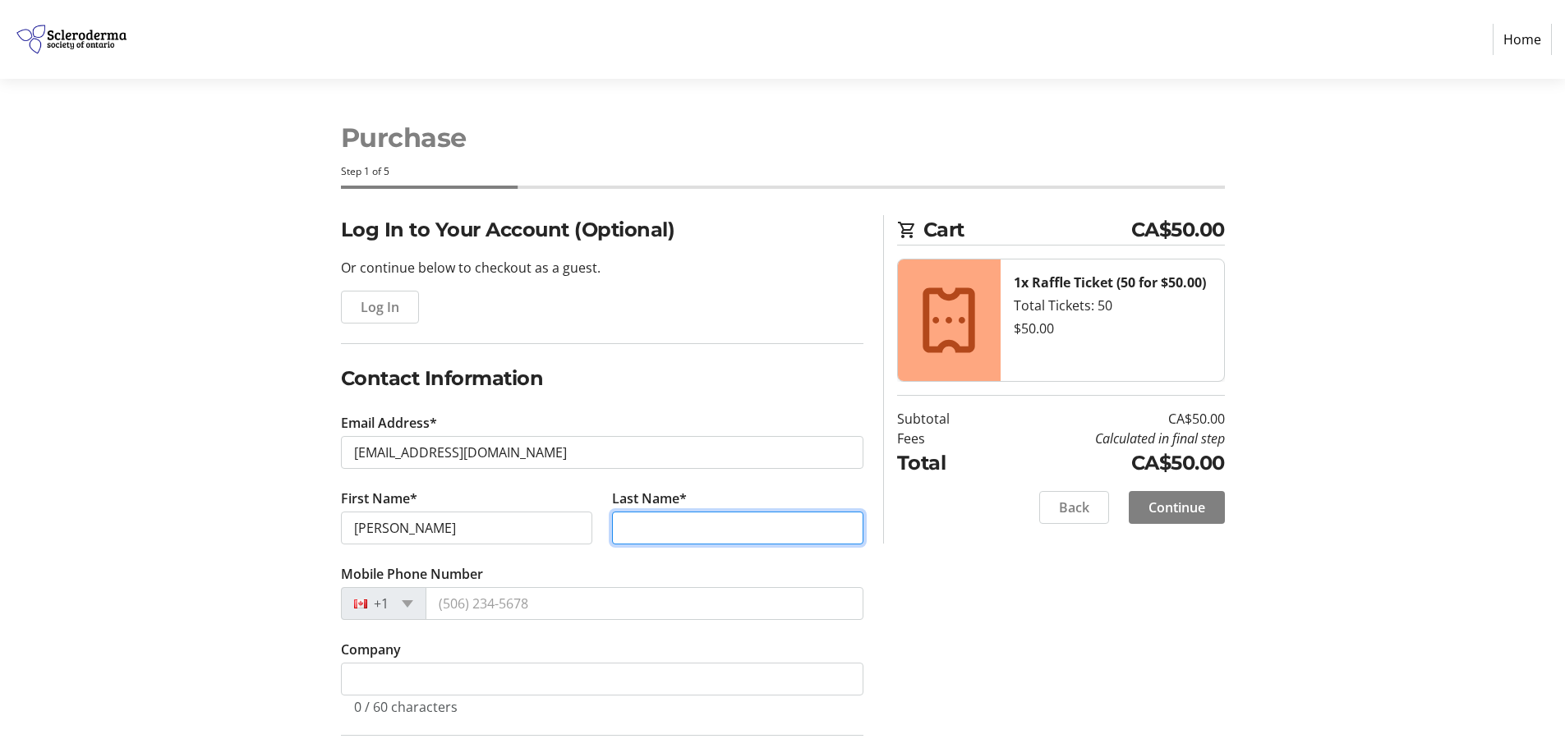
type input "[PERSON_NAME]"
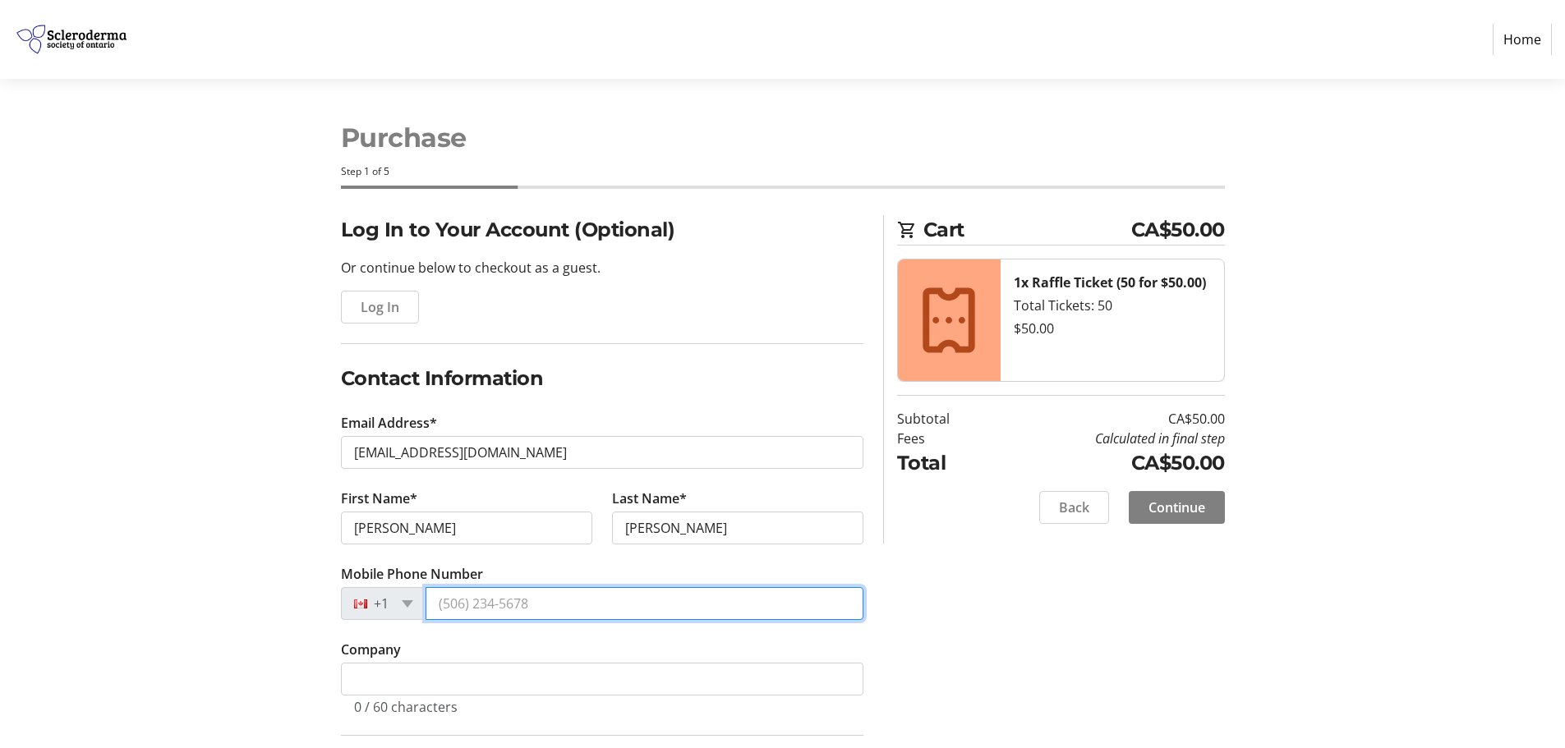
type input "[PHONE_NUMBER]"
type input "PO Box 245"
type input "[PERSON_NAME]"
select select "AB"
type input "T0A 2T0"
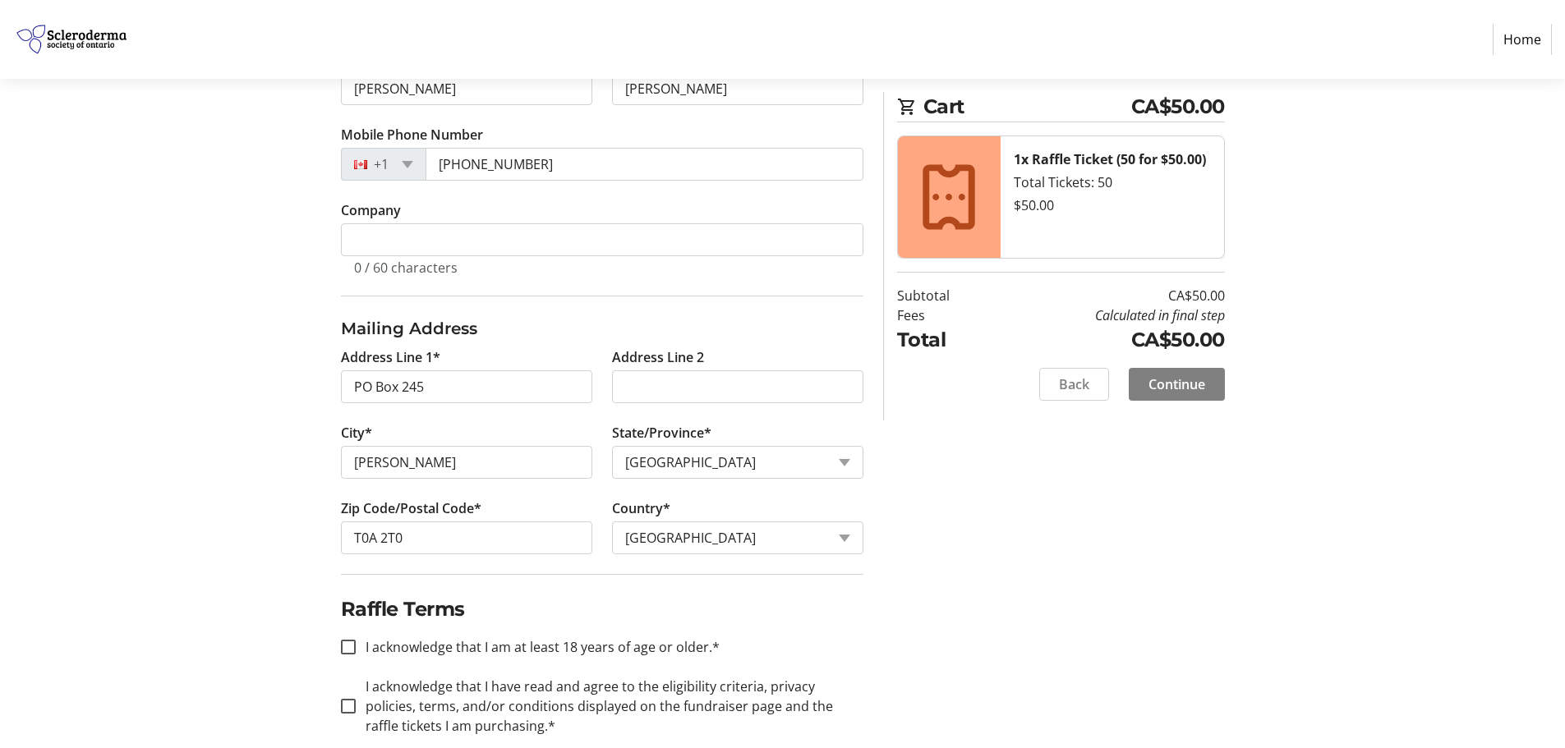
scroll to position [467, 0]
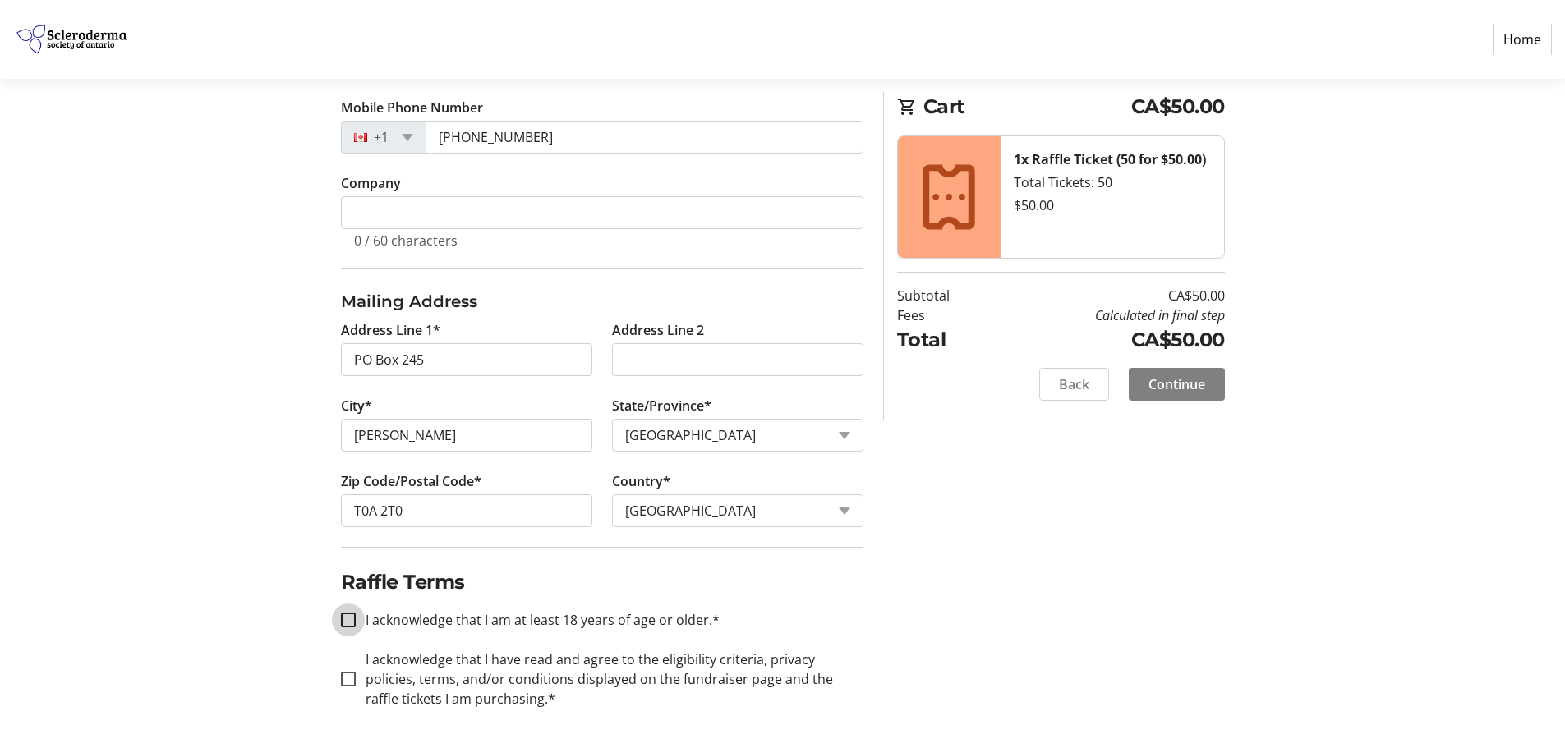
click at [350, 619] on input "I acknowledge that I am at least 18 years of age or older.*" at bounding box center [348, 620] width 15 height 15
checkbox input "true"
click at [347, 678] on input "I acknowledge that I have read and agree to the eligibility criteria, privacy p…" at bounding box center [348, 679] width 15 height 15
checkbox input "true"
click at [1179, 386] on span "Continue" at bounding box center [1177, 385] width 57 height 20
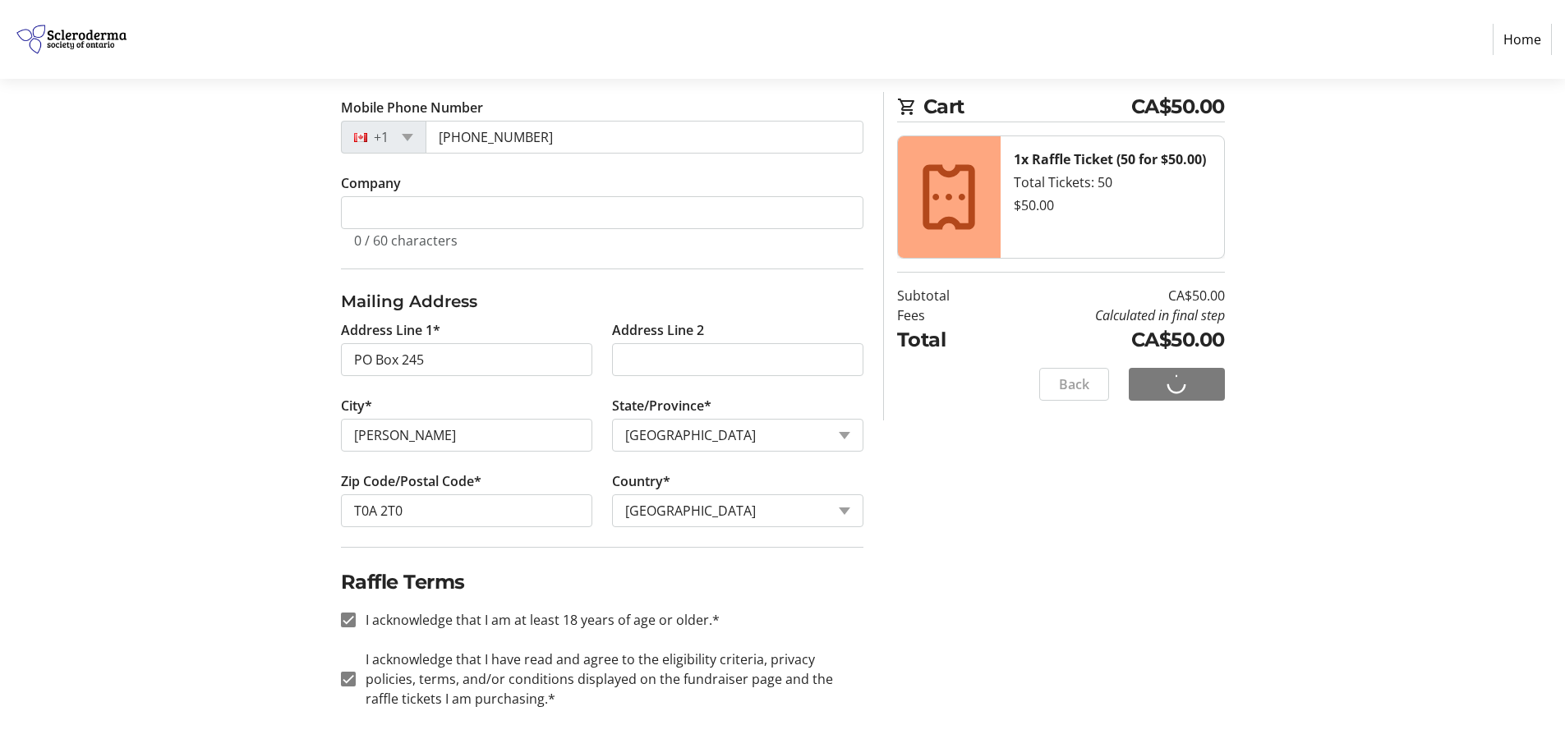
scroll to position [0, 0]
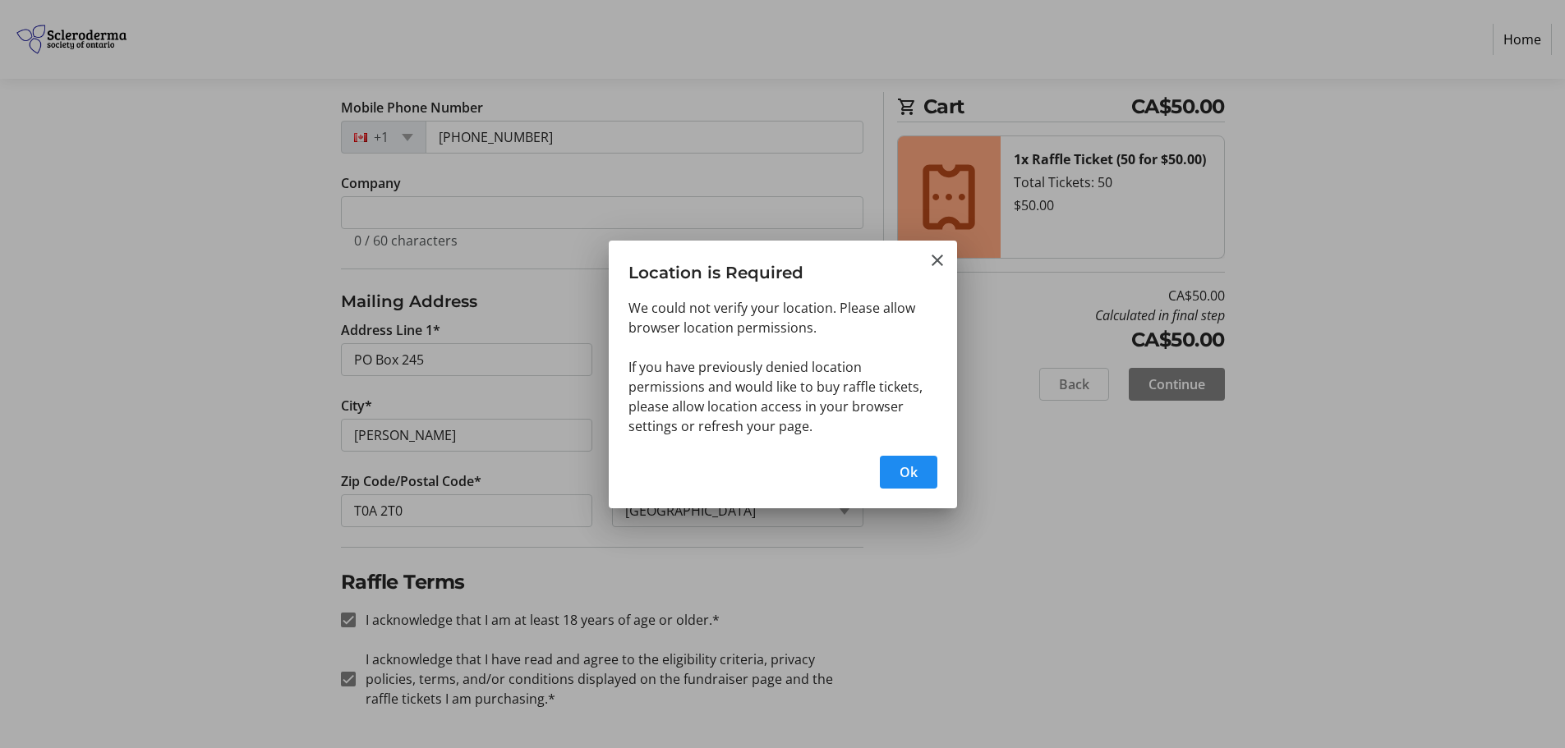
drag, startPoint x: 54, startPoint y: 0, endPoint x: 62, endPoint y: 129, distance: 129.2
click at [62, 129] on div at bounding box center [782, 374] width 1565 height 748
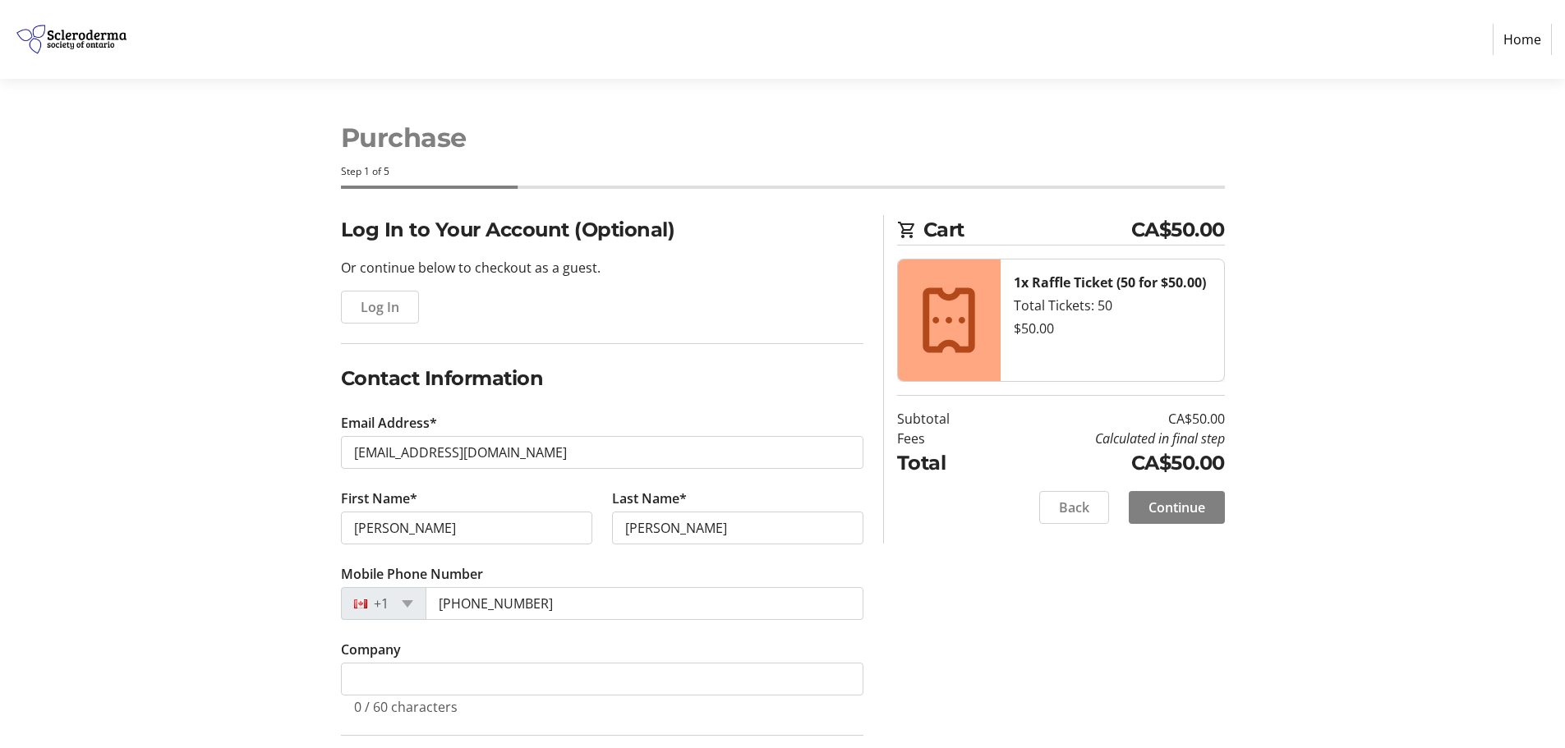
scroll to position [467, 0]
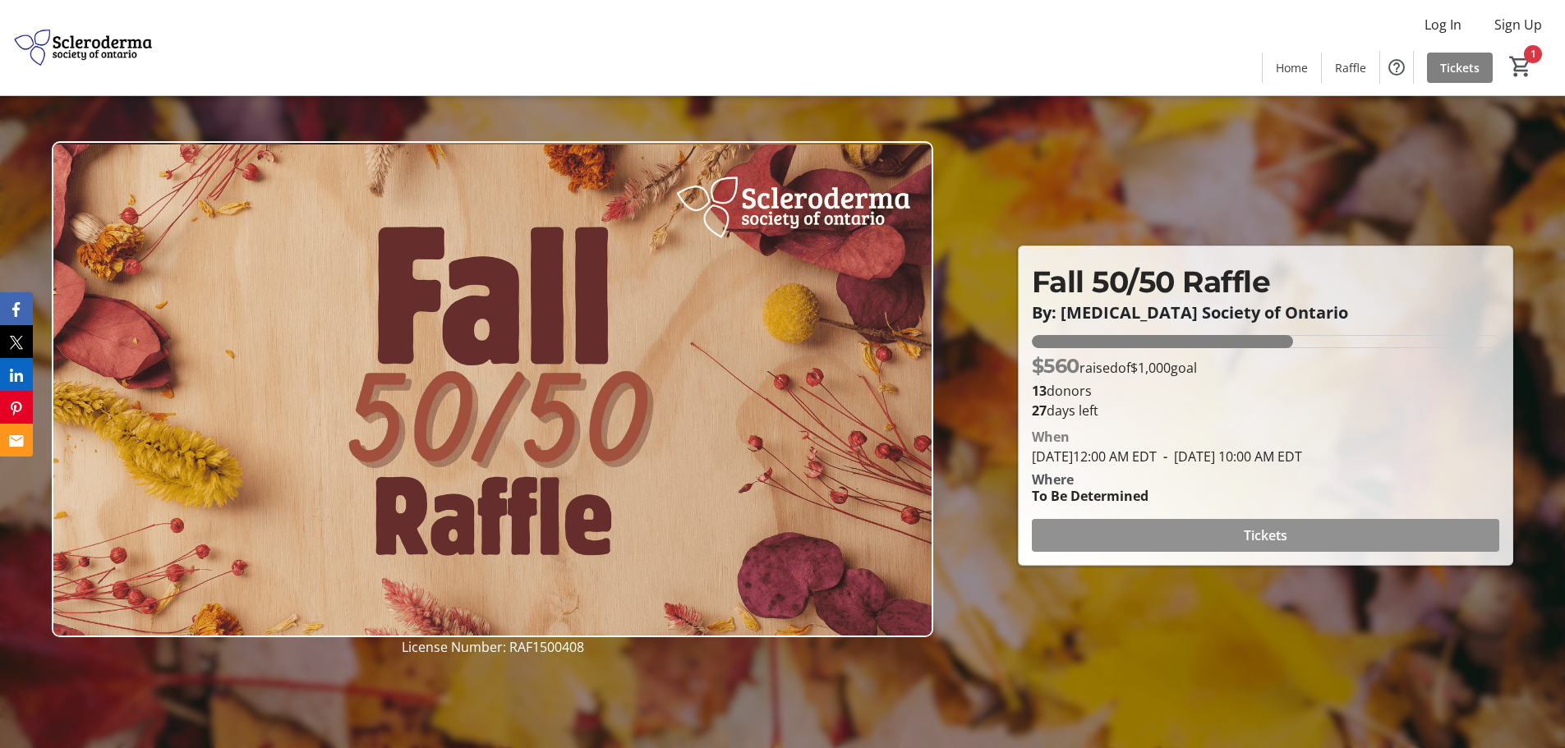
click at [1281, 533] on span "Tickets" at bounding box center [1266, 536] width 44 height 20
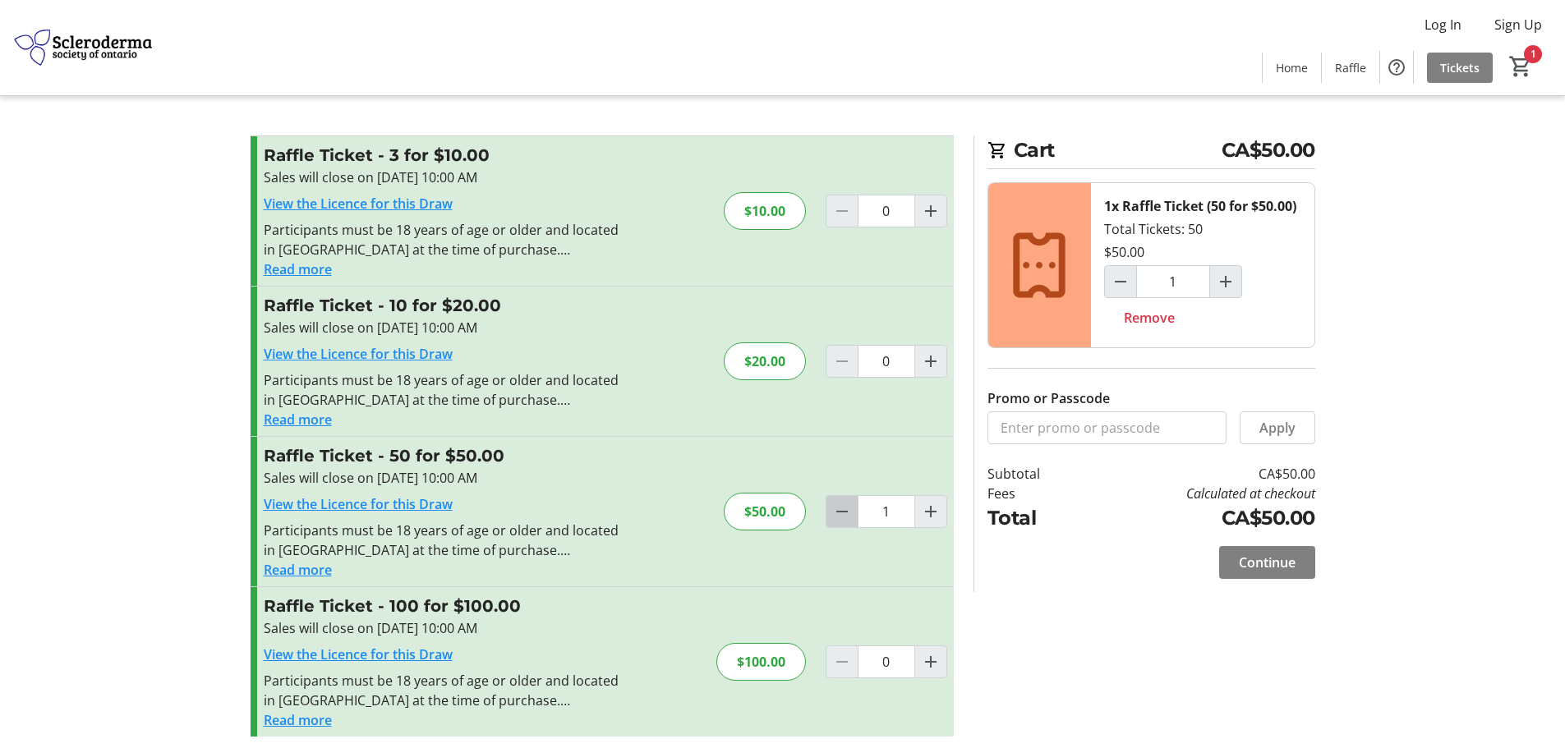
click at [841, 510] on mat-icon "Decrement by one" at bounding box center [842, 512] width 20 height 20
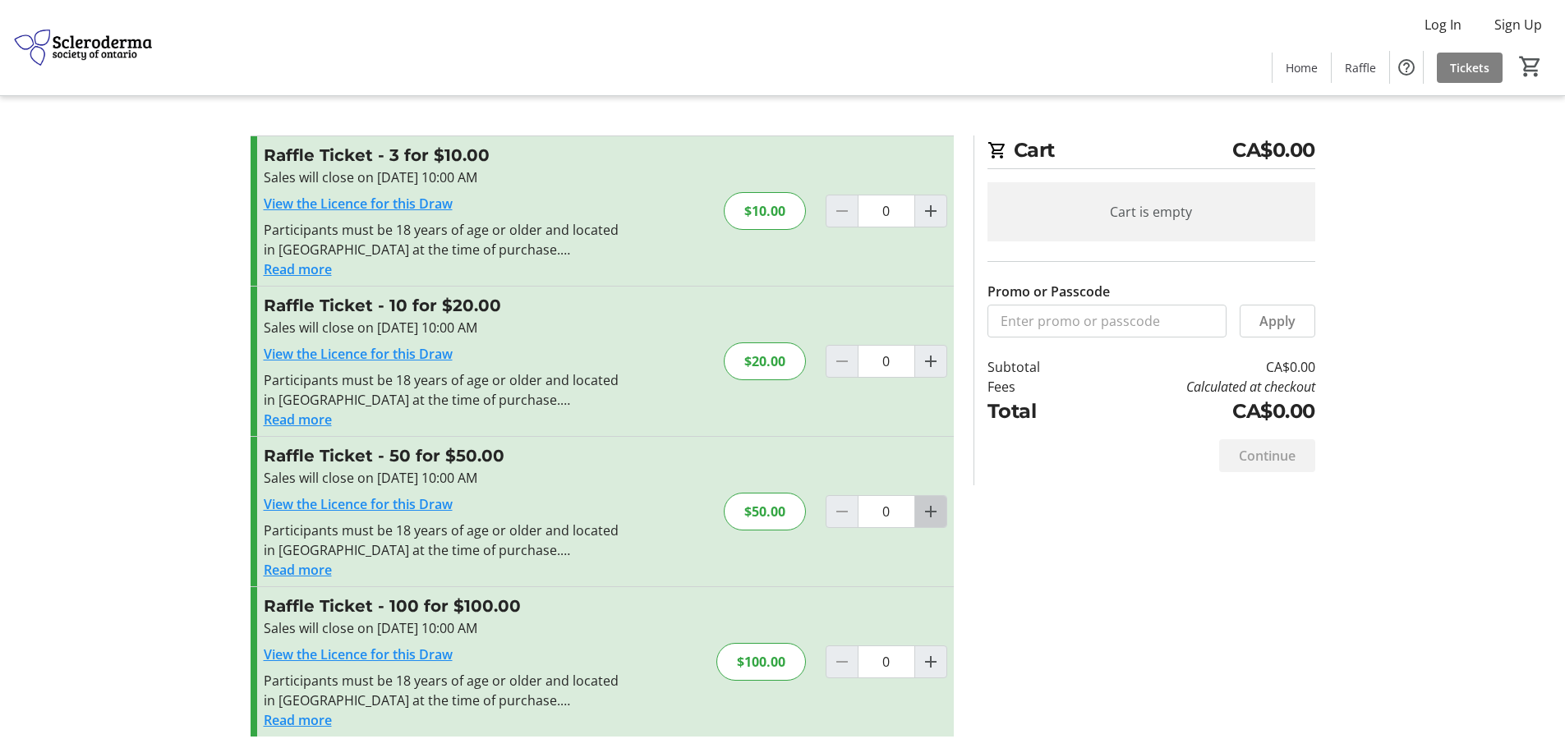
click at [932, 511] on mat-icon "Increment by one" at bounding box center [931, 512] width 20 height 20
type input "1"
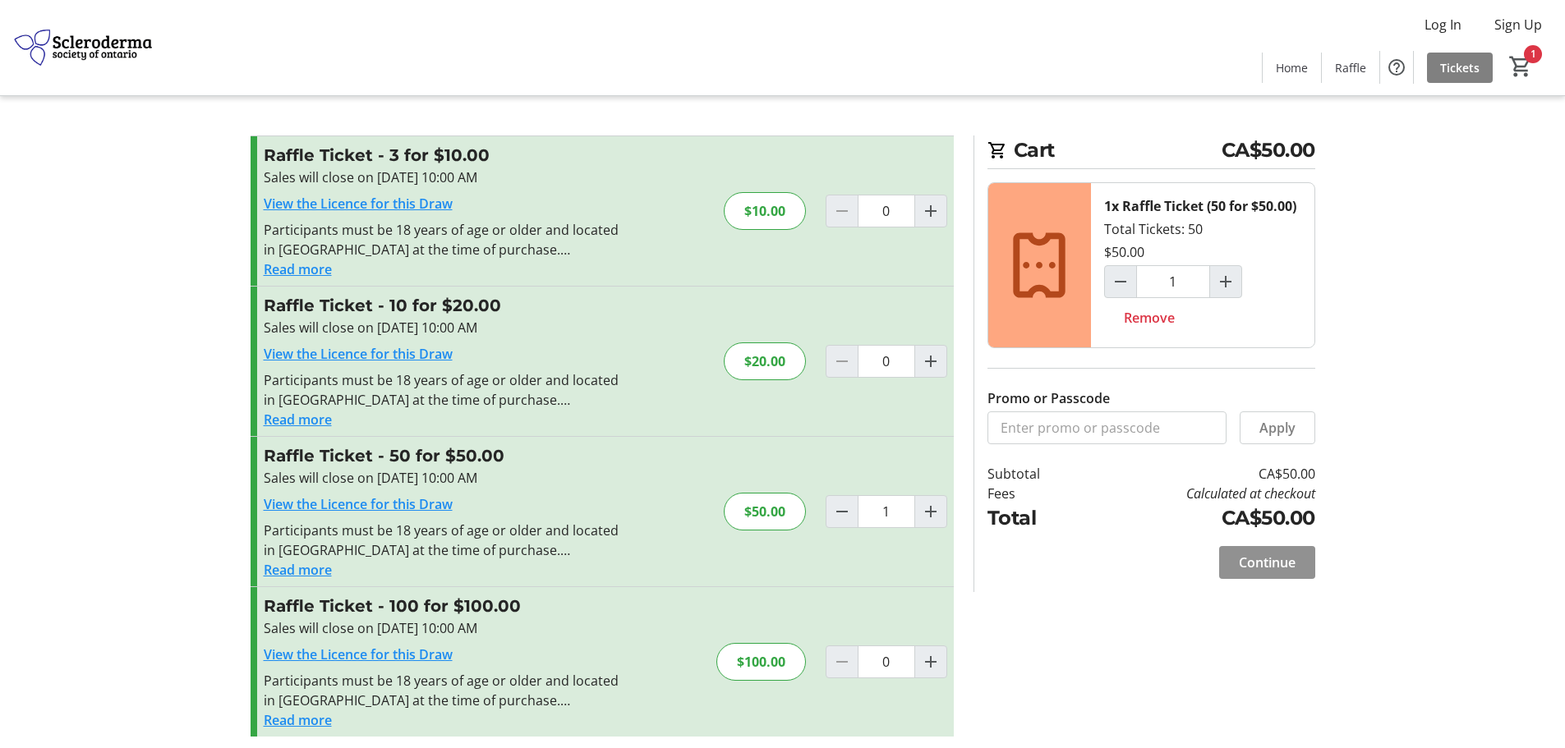
click at [1259, 565] on span "Continue" at bounding box center [1267, 563] width 57 height 20
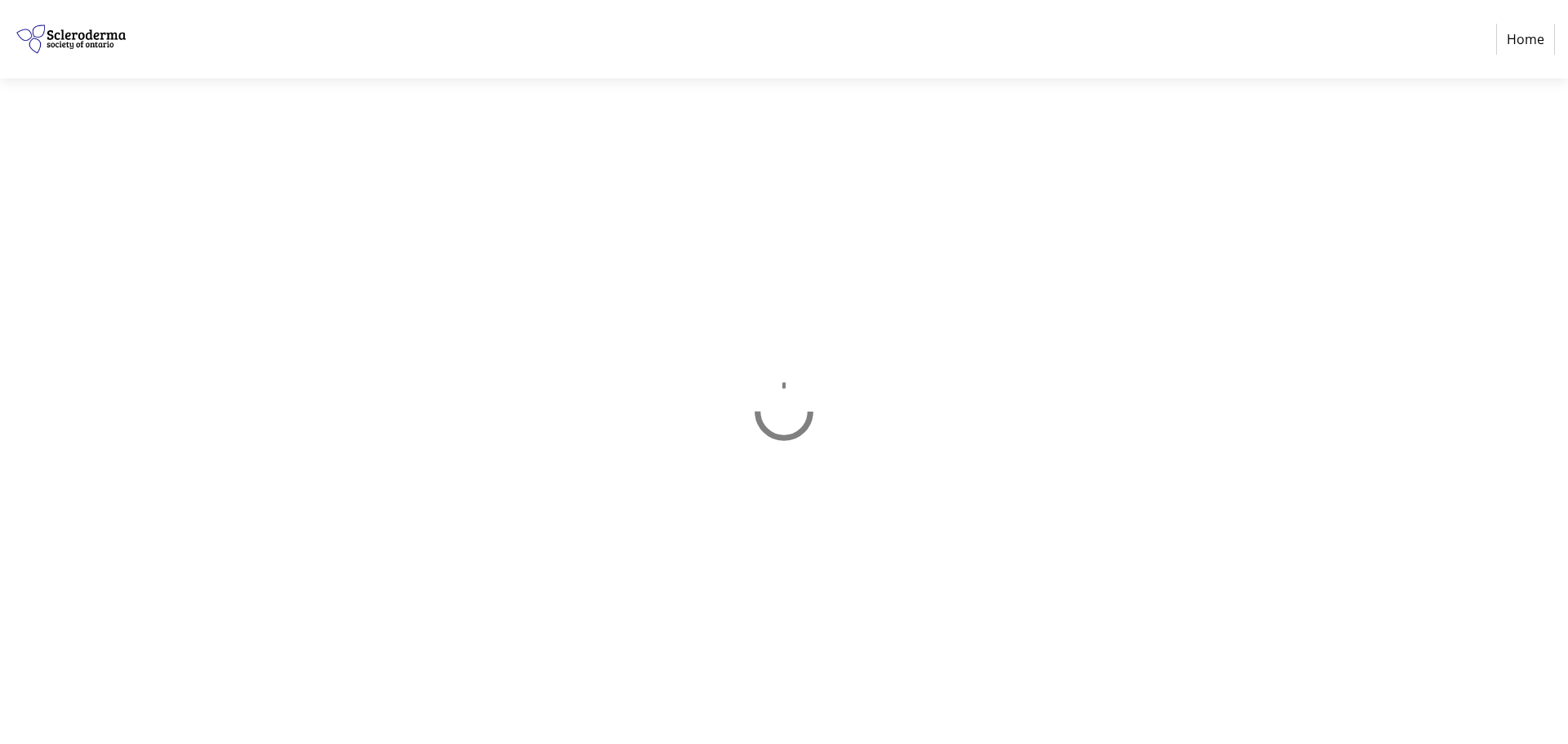
select select "CA"
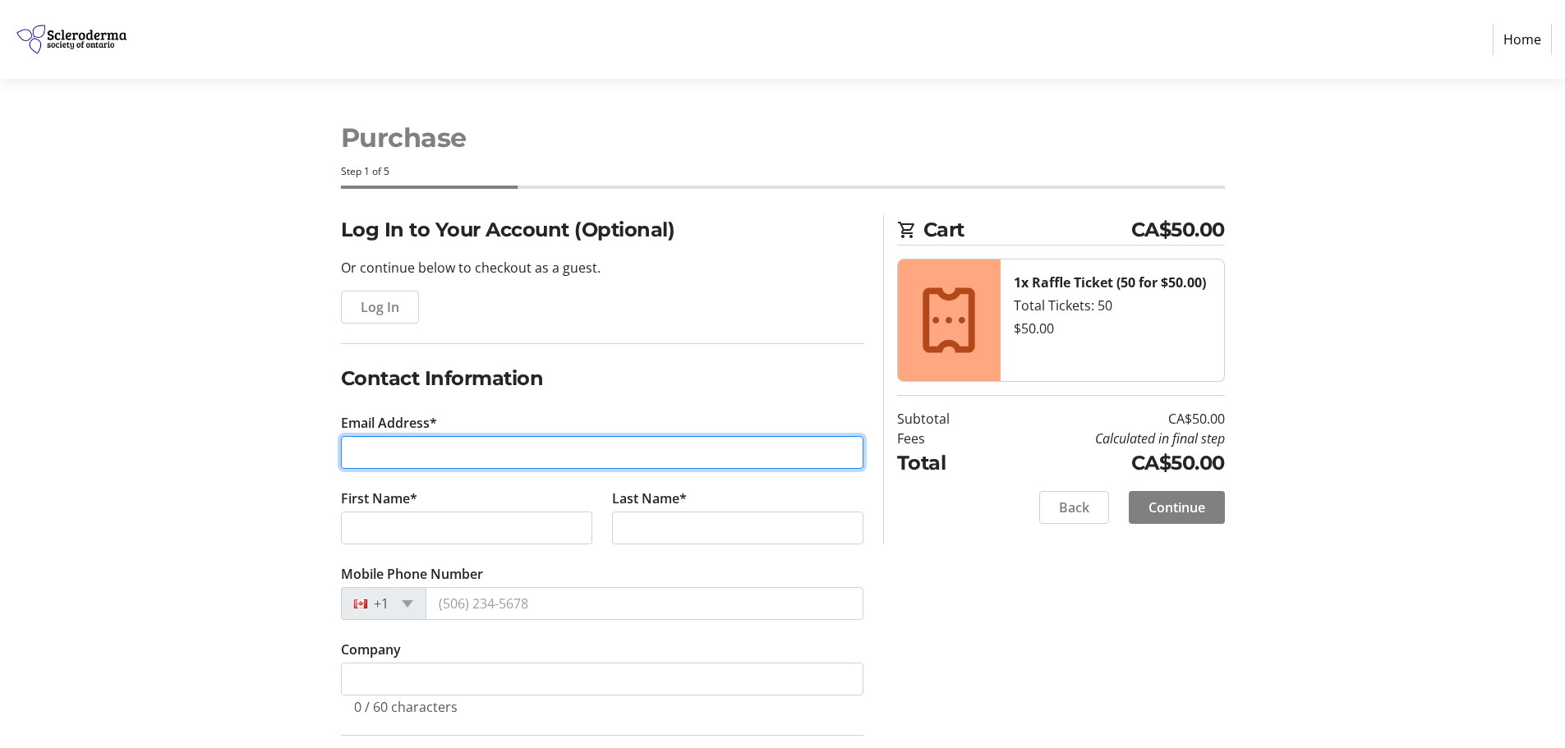
click at [381, 454] on input "Email Address*" at bounding box center [602, 452] width 523 height 33
type input "[EMAIL_ADDRESS][DOMAIN_NAME]"
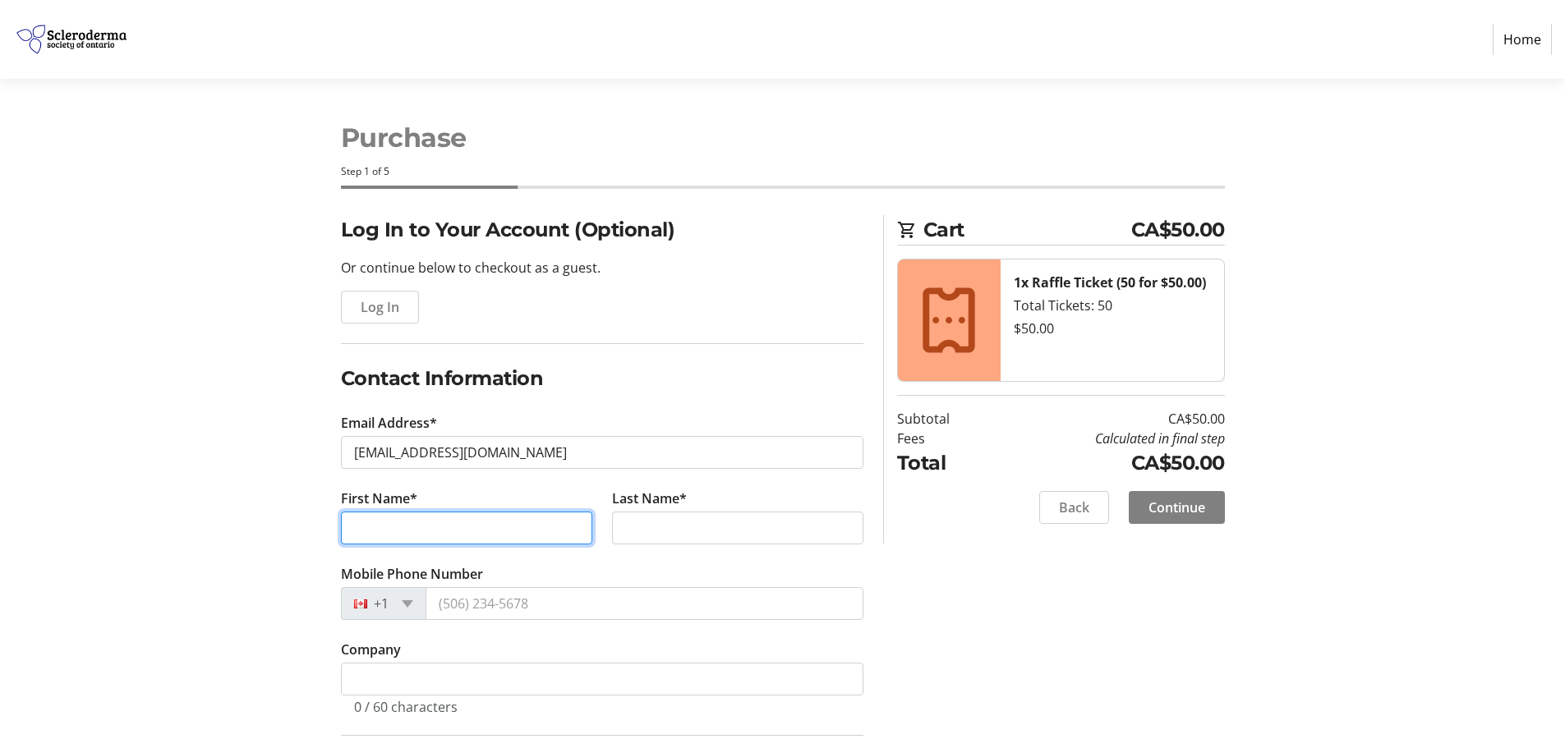
type input "[PERSON_NAME]"
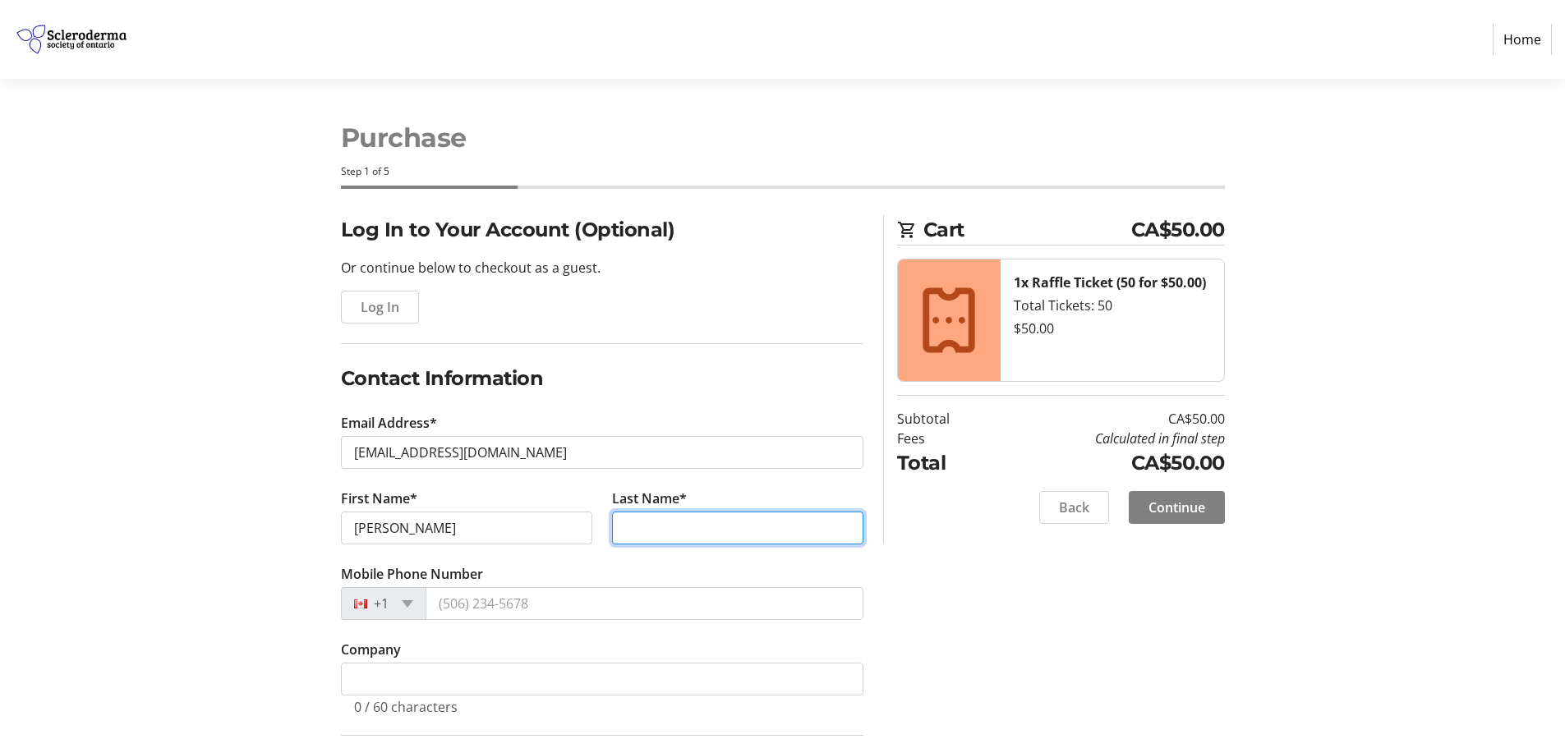
type input "[PERSON_NAME]"
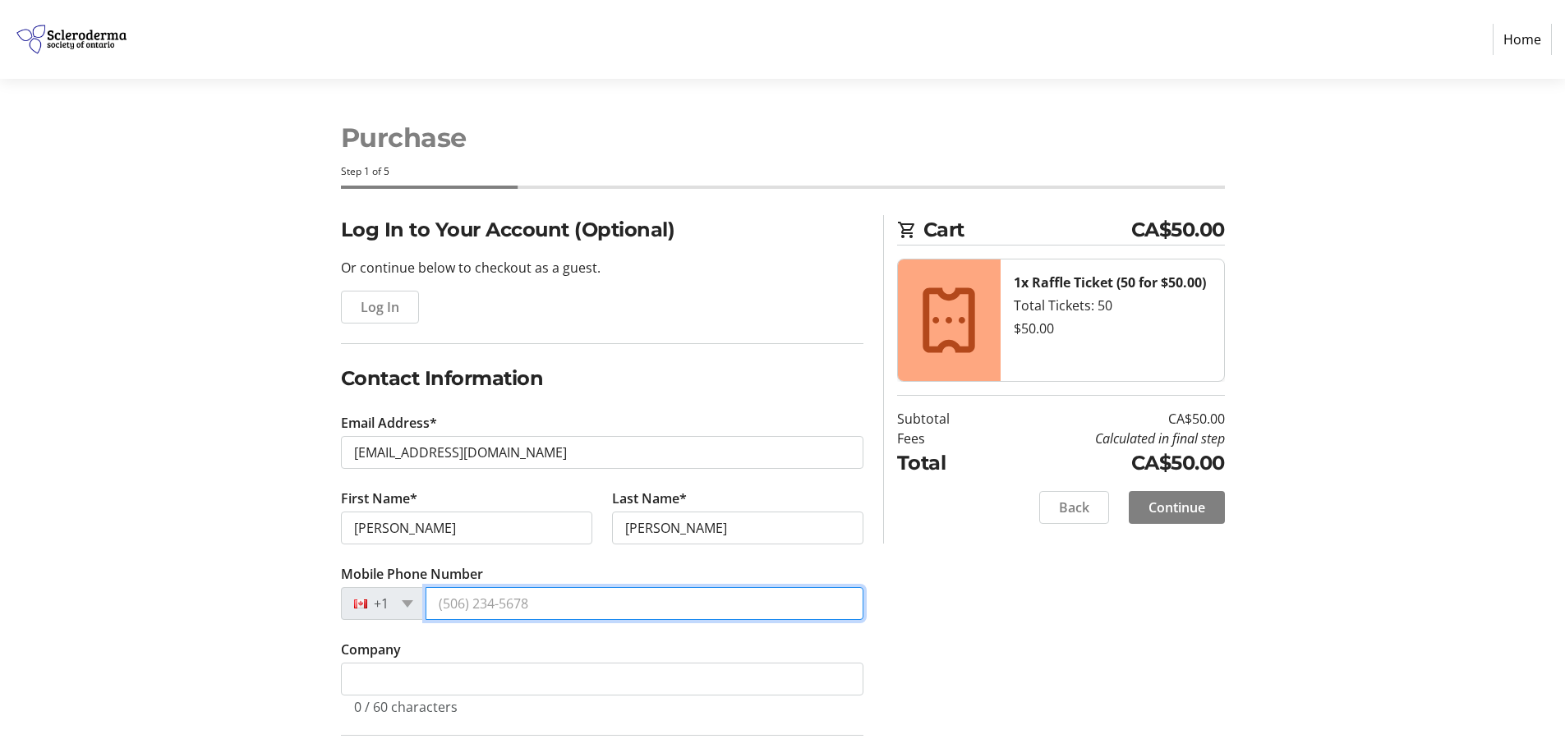
type input "[PHONE_NUMBER]"
type input "PO Box 245"
type input "[PERSON_NAME]"
select select "AB"
type input "T0A 2T0"
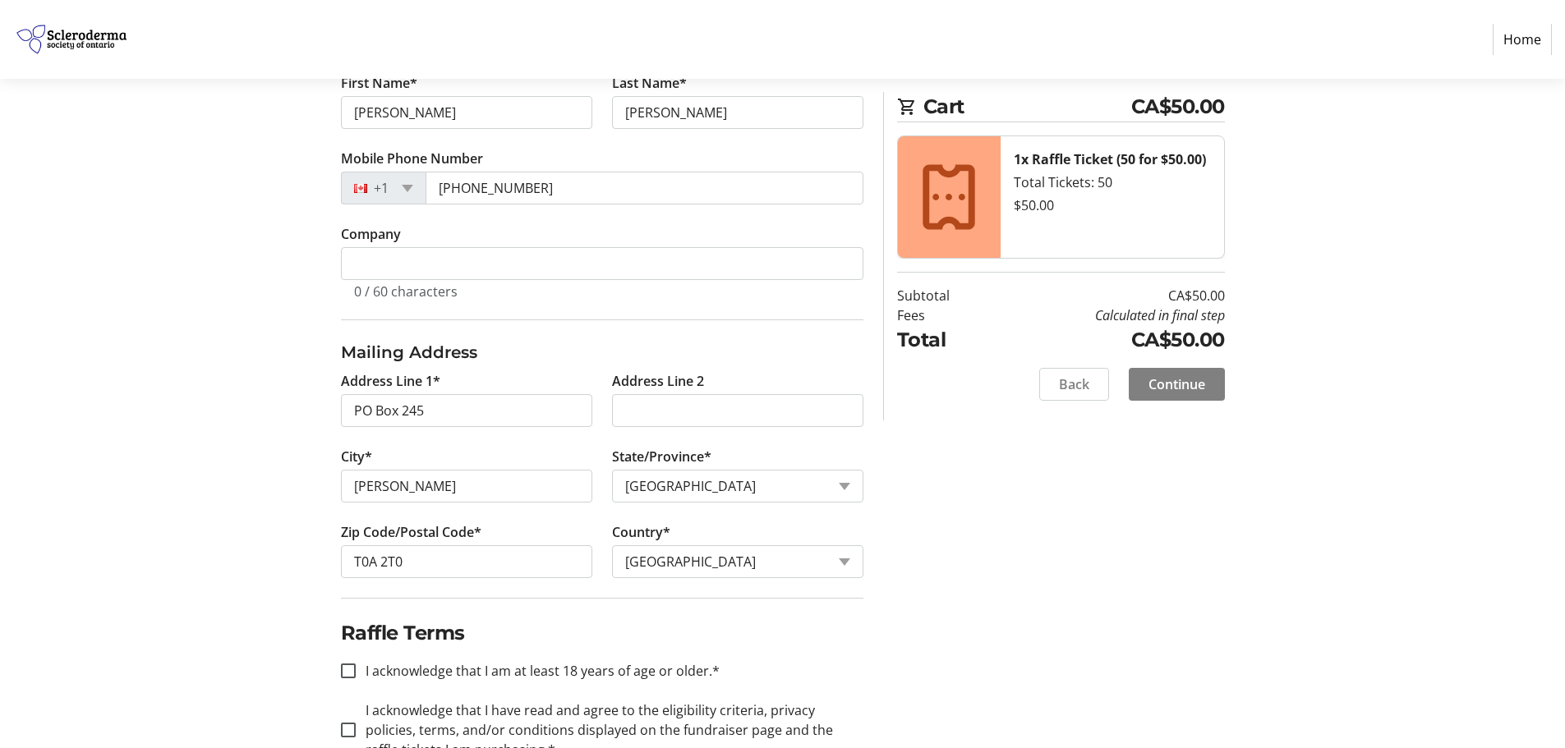
scroll to position [467, 0]
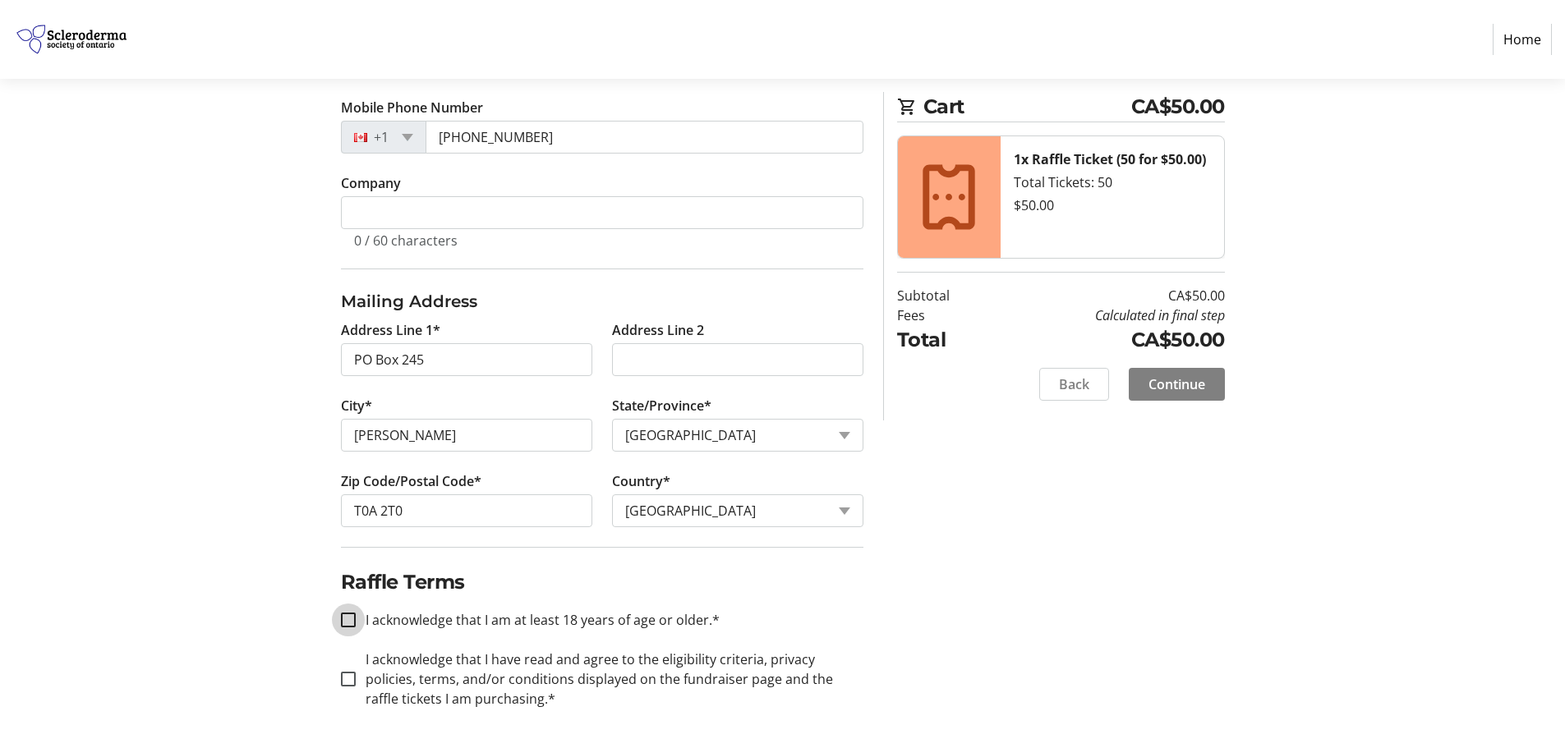
click at [350, 620] on input "I acknowledge that I am at least 18 years of age or older.*" at bounding box center [348, 620] width 15 height 15
checkbox input "true"
click at [351, 679] on input "I acknowledge that I have read and agree to the eligibility criteria, privacy p…" at bounding box center [348, 679] width 15 height 15
checkbox input "true"
click at [1183, 380] on span "Continue" at bounding box center [1177, 385] width 57 height 20
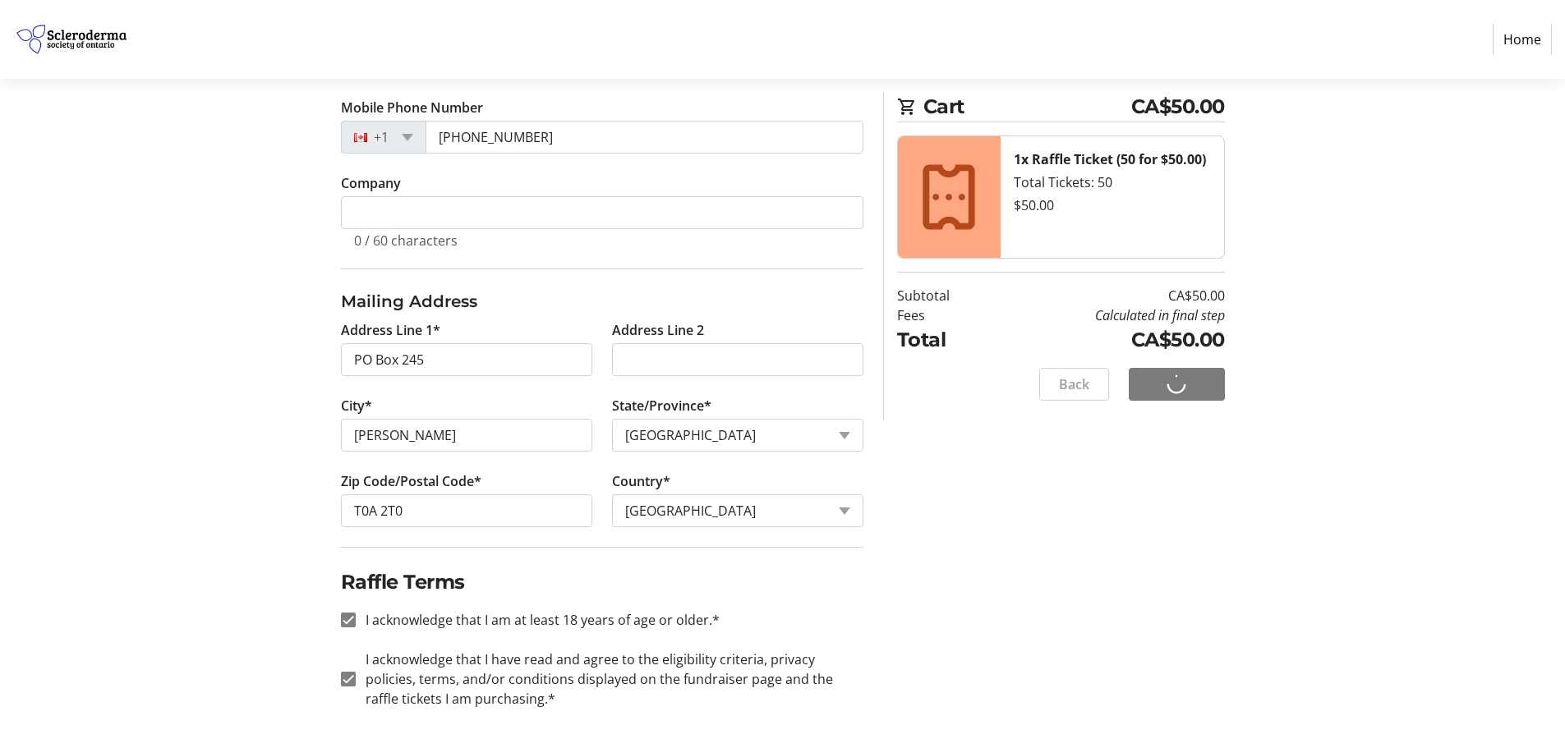
scroll to position [0, 0]
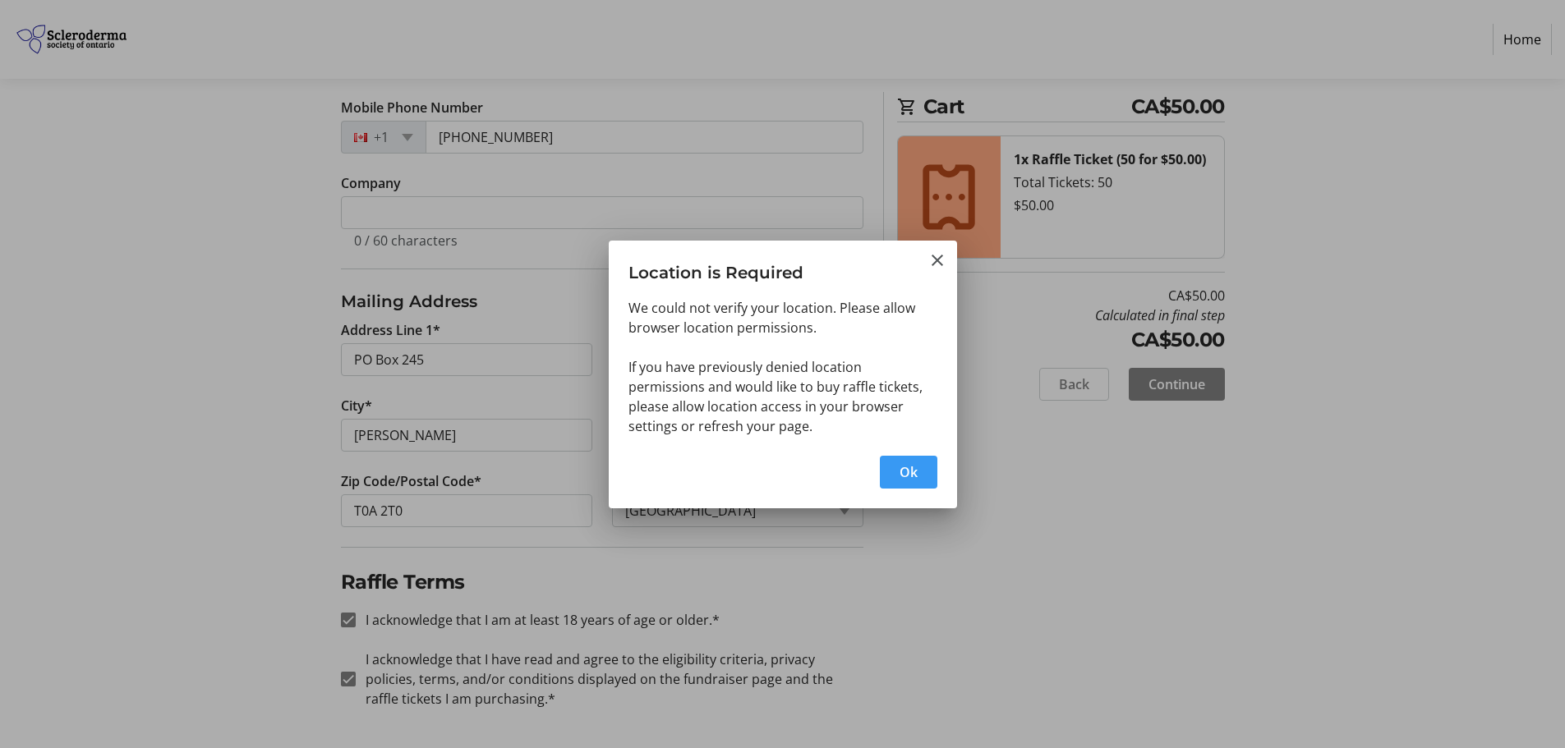
click at [912, 478] on span "Ok" at bounding box center [909, 473] width 18 height 20
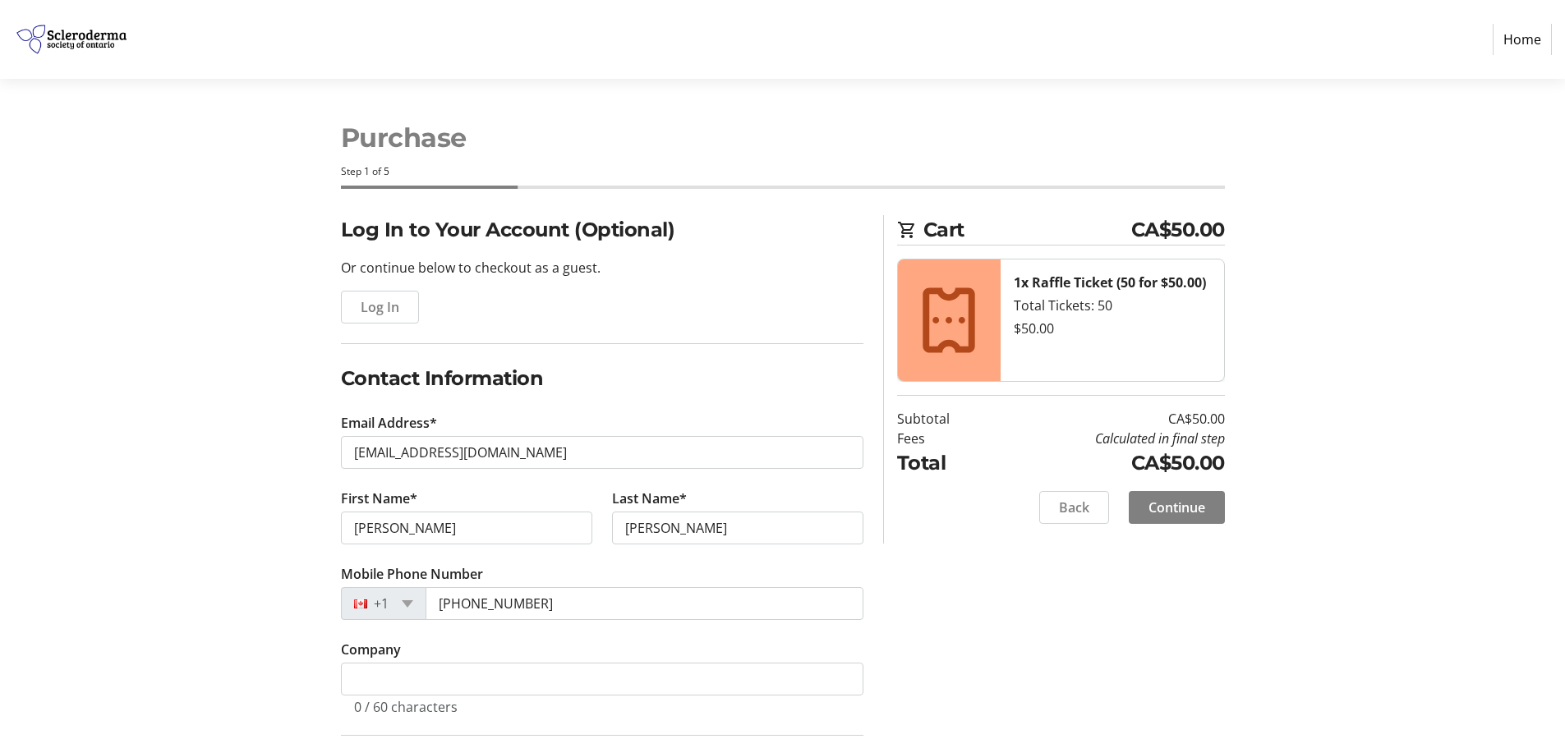
scroll to position [467, 0]
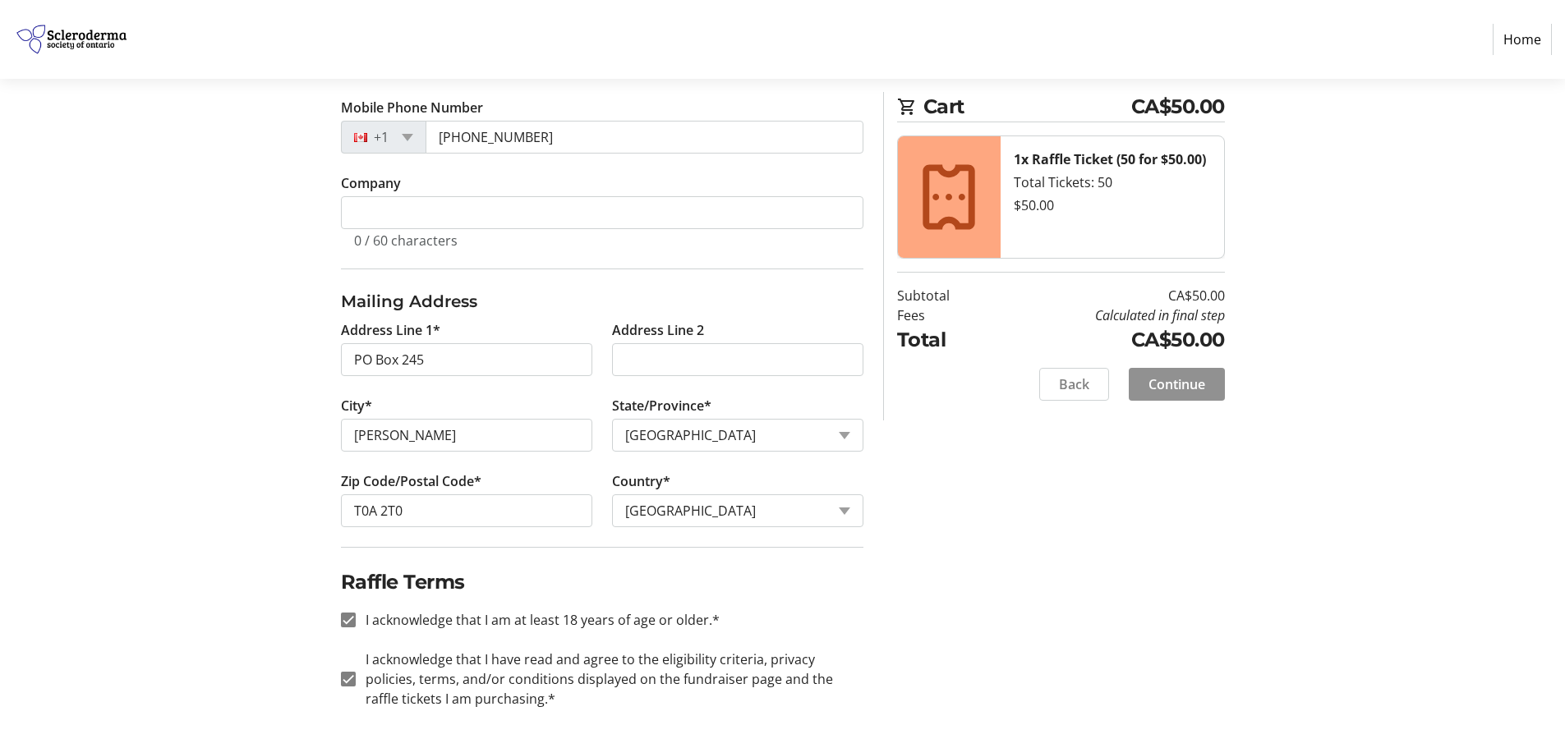
click at [1172, 387] on span "Continue" at bounding box center [1177, 385] width 57 height 20
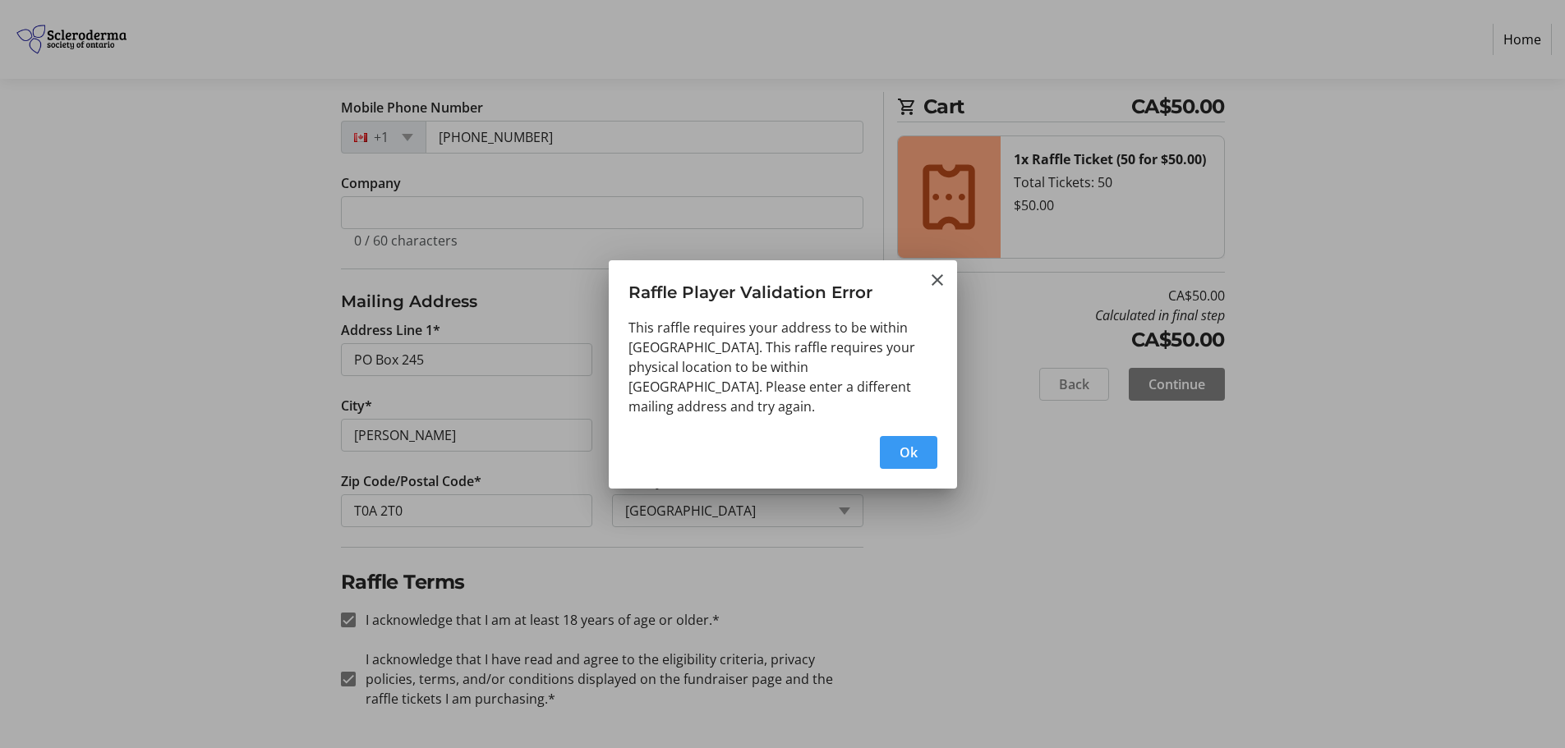
click at [919, 445] on span "button" at bounding box center [909, 452] width 58 height 39
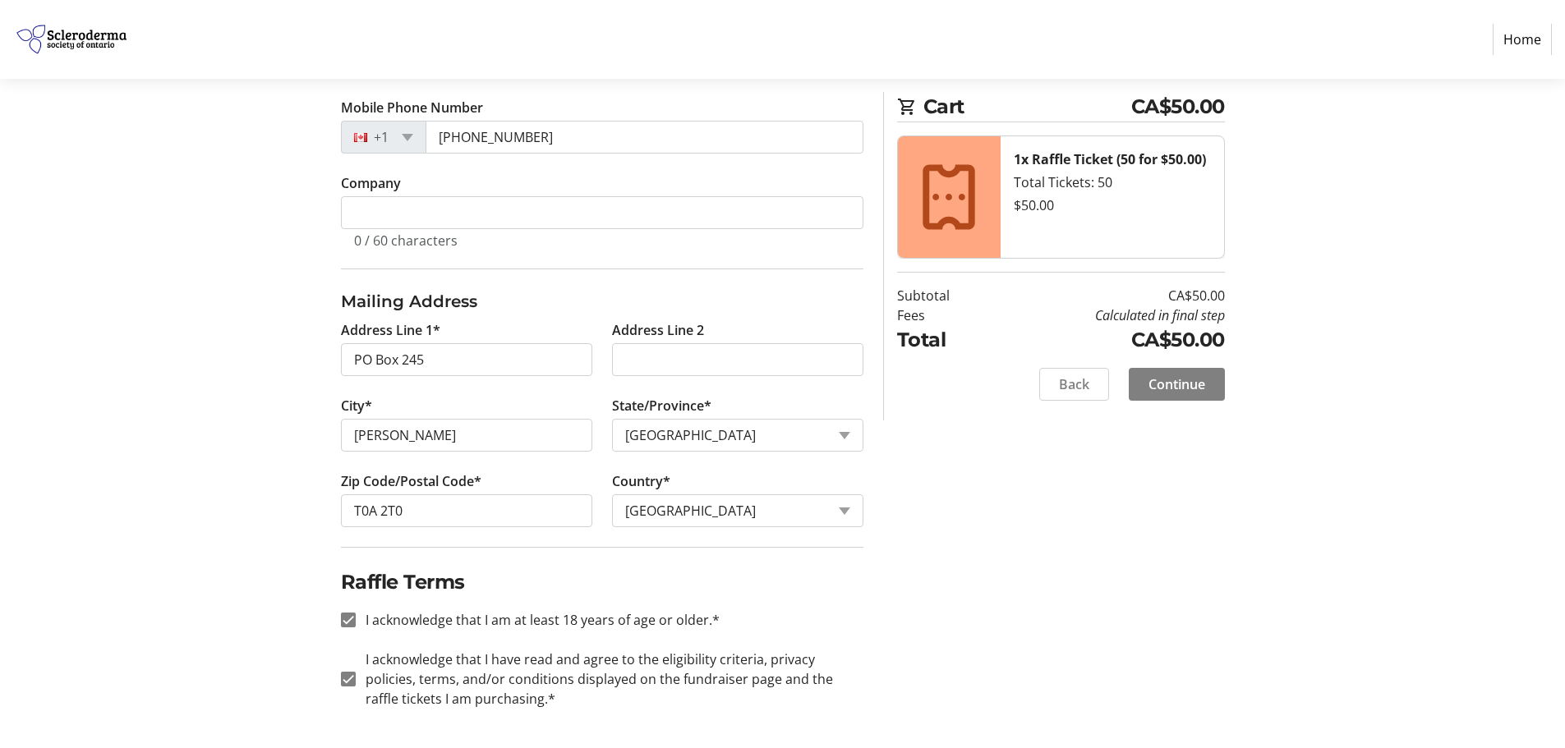
scroll to position [467, 0]
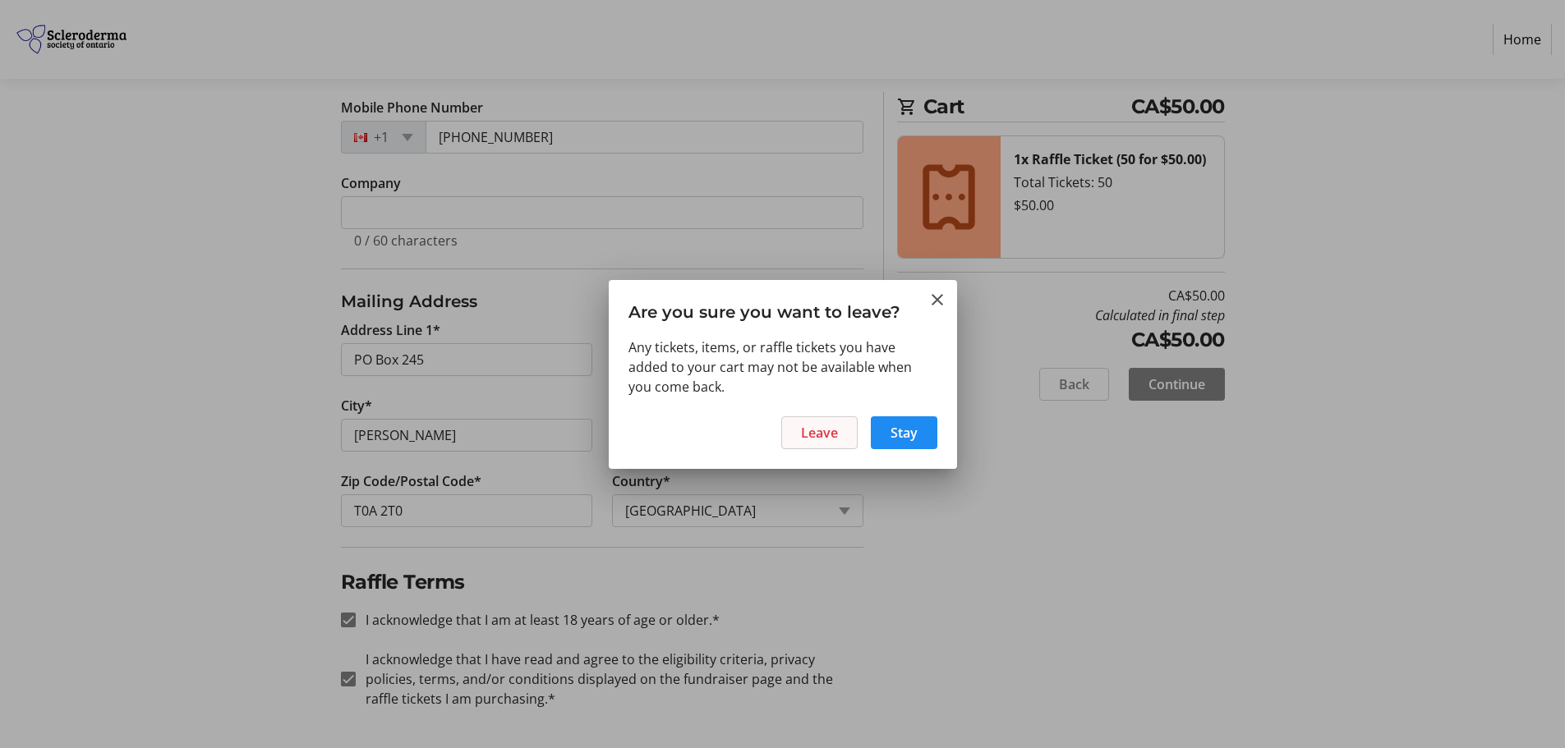
click at [811, 431] on span "Leave" at bounding box center [819, 433] width 37 height 20
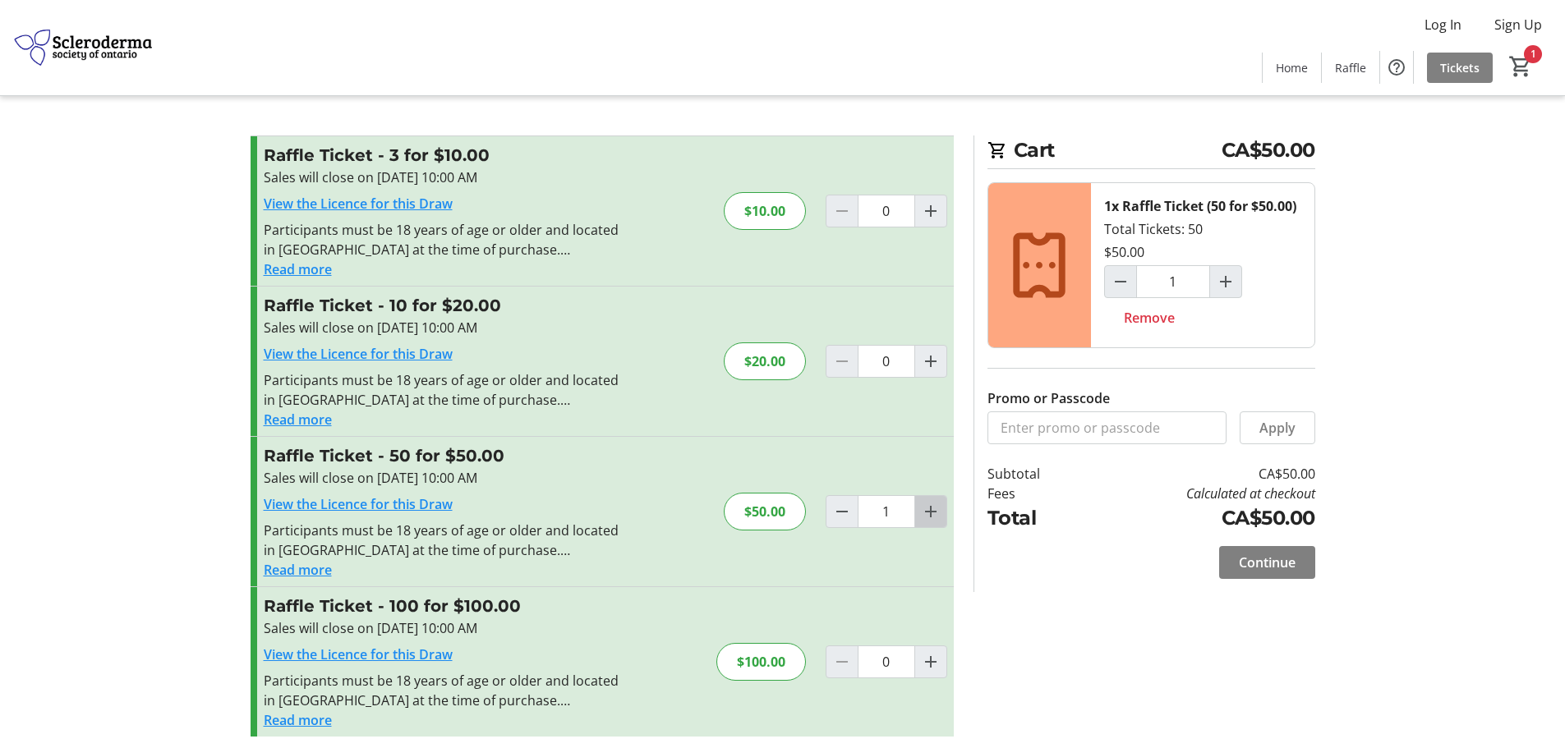
click at [924, 513] on mat-icon "Increment by one" at bounding box center [931, 512] width 20 height 20
type input "2"
click at [839, 513] on mat-icon "Decrement by one" at bounding box center [842, 512] width 20 height 20
type input "1"
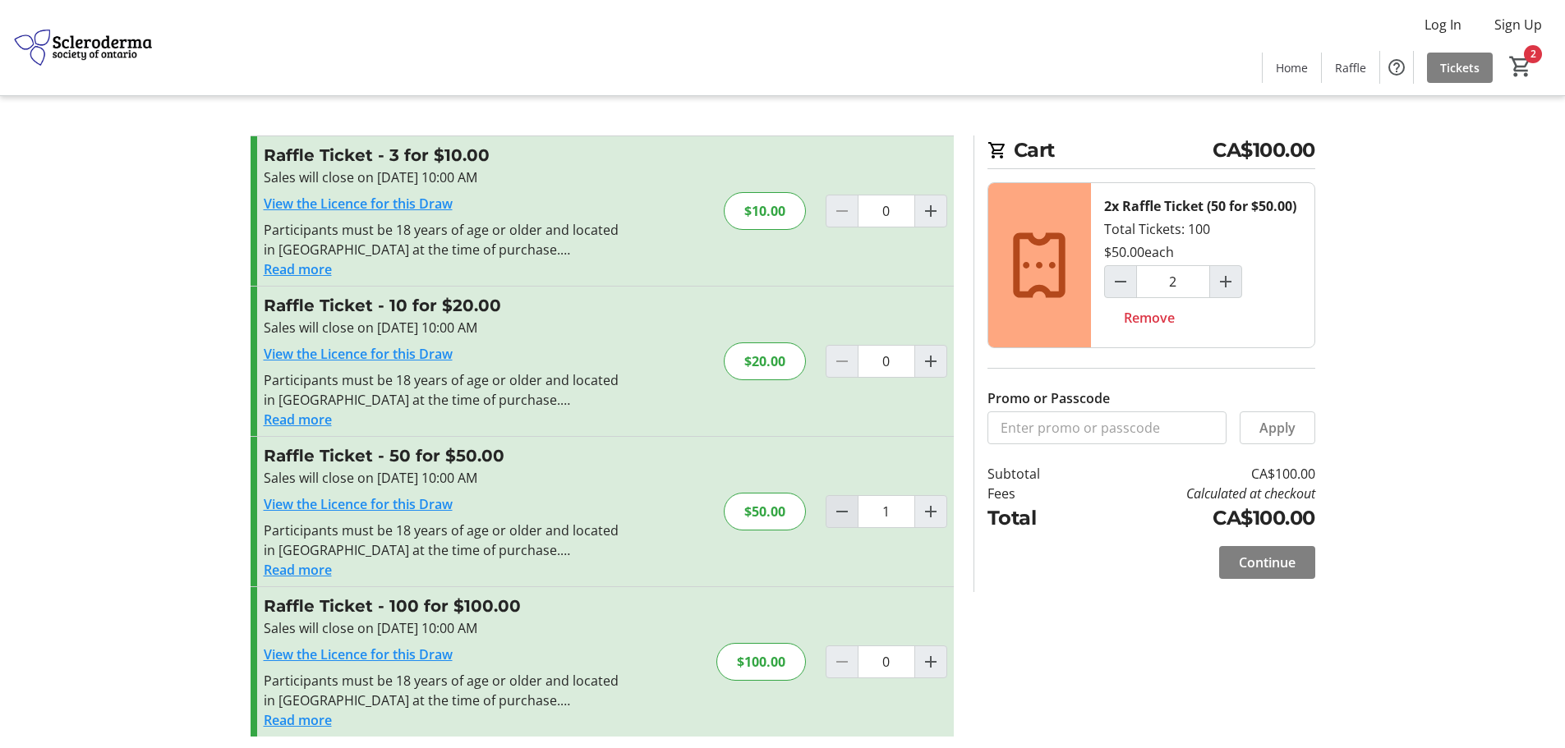
type input "1"
click at [839, 513] on mat-icon "Decrement by one" at bounding box center [842, 512] width 20 height 20
type input "0"
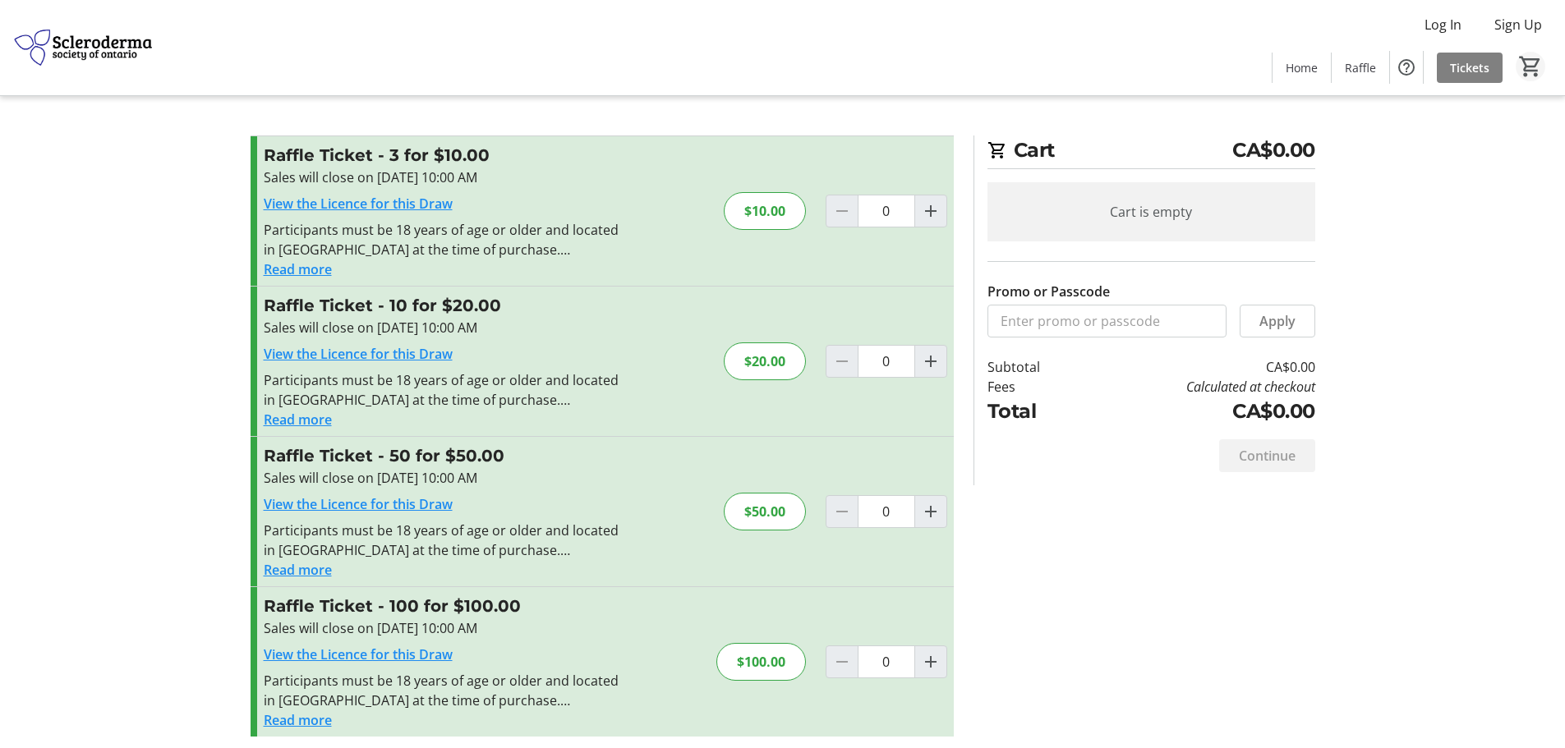
click at [1530, 65] on mat-icon "0" at bounding box center [1530, 66] width 25 height 25
